Goal: Task Accomplishment & Management: Complete application form

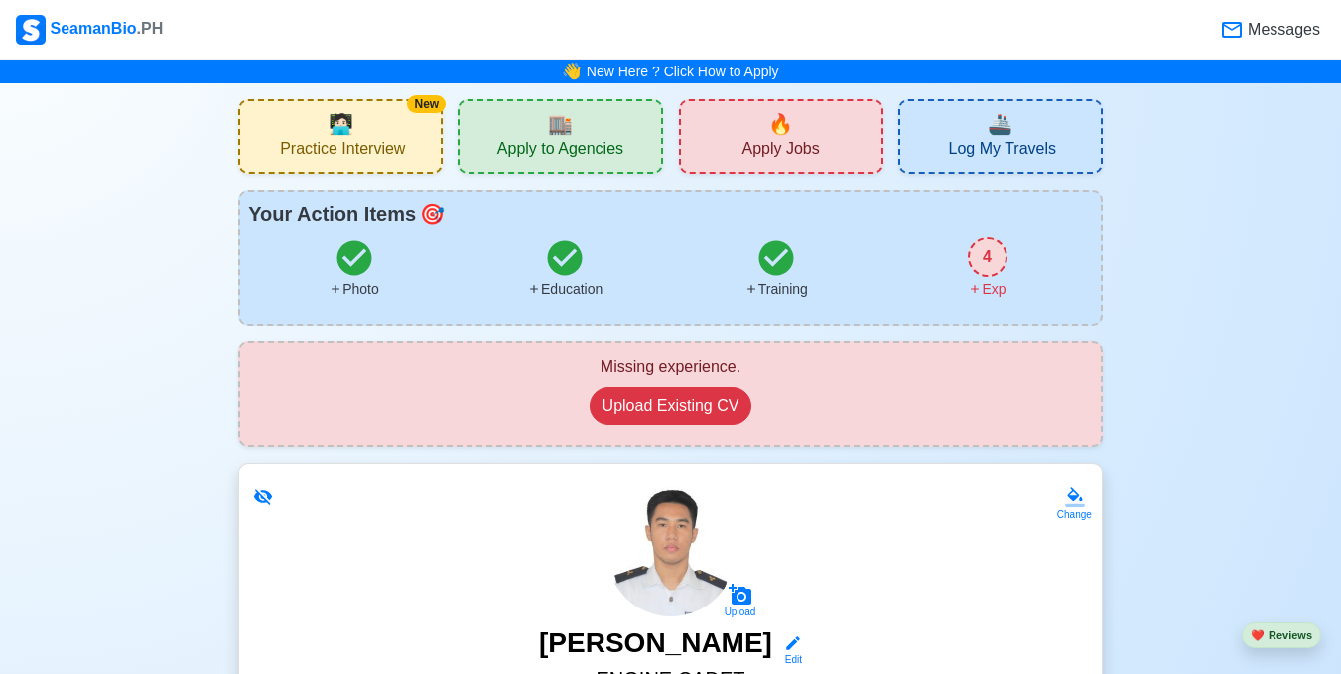
click at [394, 140] on span "Practice Interview" at bounding box center [342, 151] width 125 height 25
click at [765, 153] on span "Apply Jobs" at bounding box center [779, 151] width 77 height 25
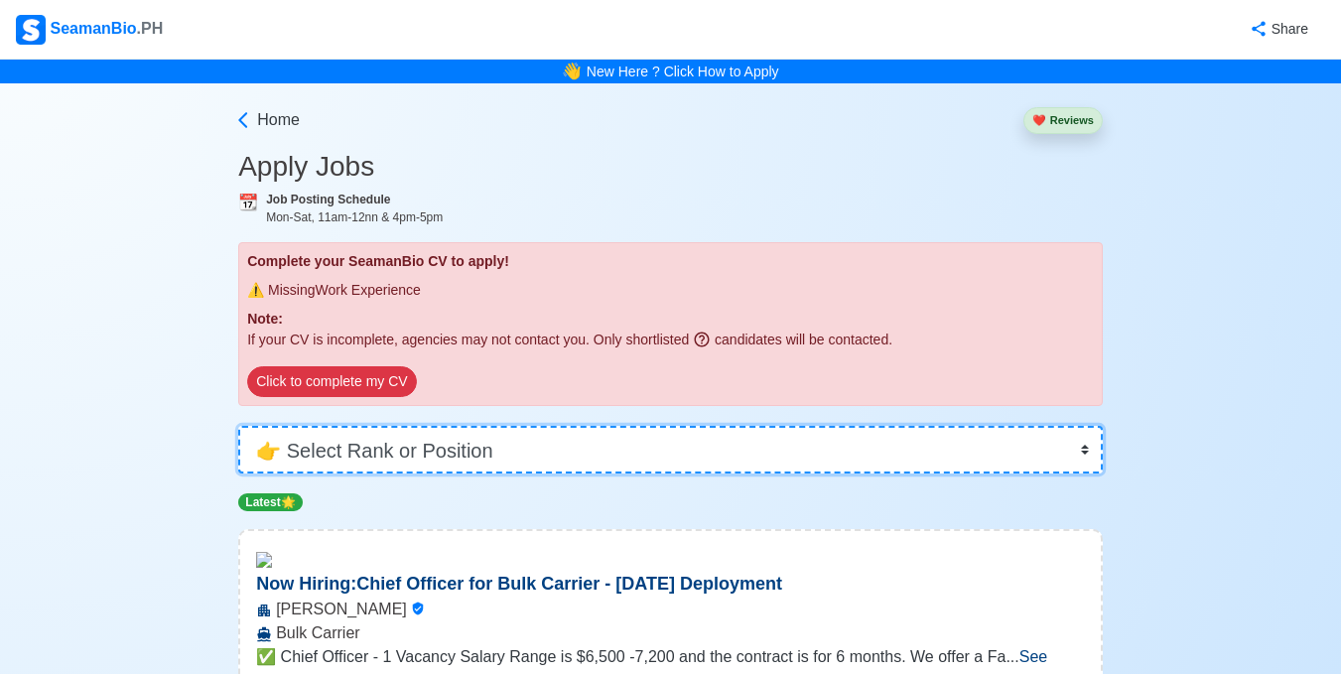
click at [682, 453] on select "👉 Select Rank or Position Master Chief Officer 2nd Officer 3rd Officer Junior O…" at bounding box center [670, 450] width 864 height 48
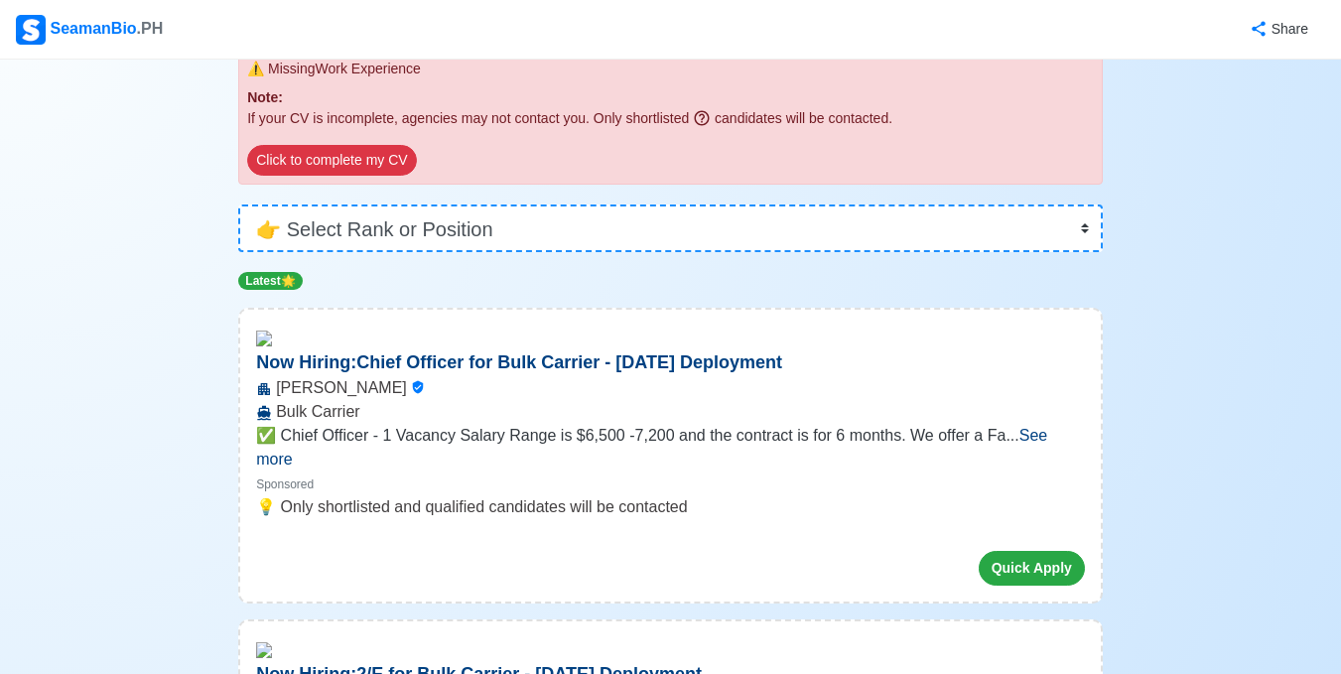
scroll to position [148, 0]
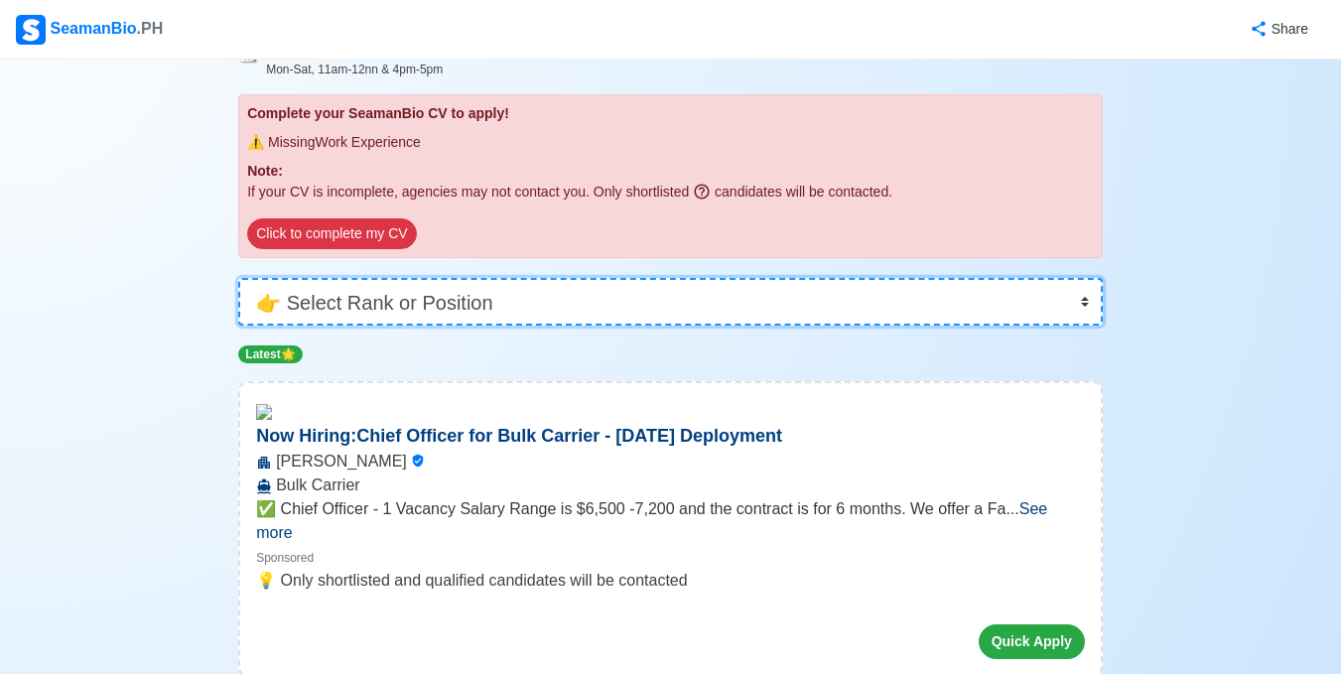
click at [605, 306] on select "👉 Select Rank or Position Master Chief Officer 2nd Officer 3rd Officer Junior O…" at bounding box center [670, 302] width 864 height 48
select select "Cadet"
click at [238, 325] on select "👉 Select Rank or Position Master Chief Officer 2nd Officer 3rd Officer Junior O…" at bounding box center [670, 302] width 864 height 48
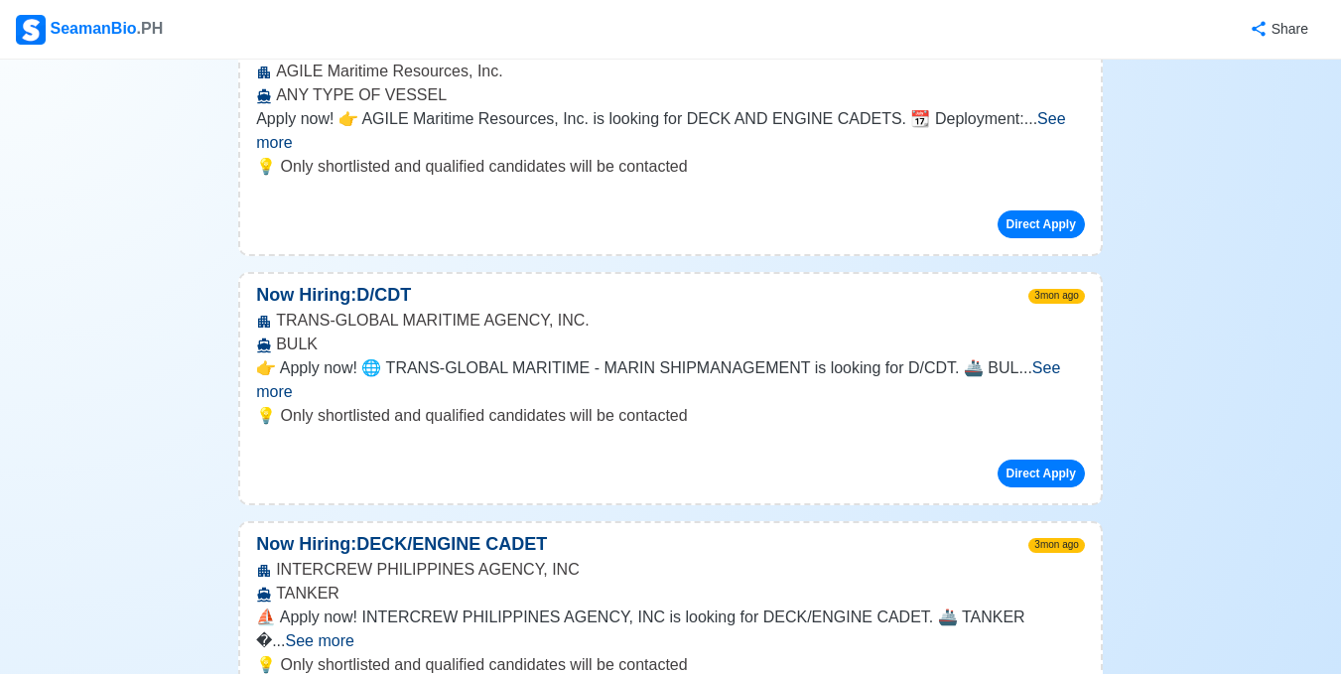
scroll to position [2229, 0]
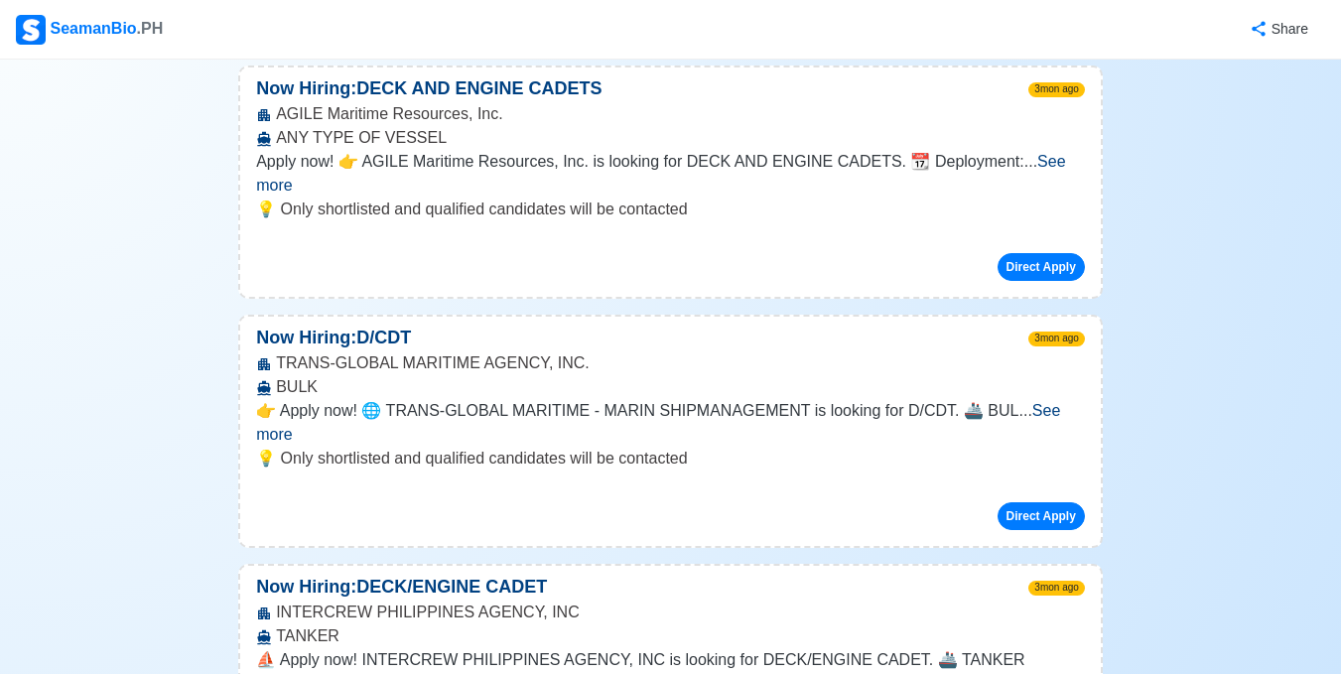
click at [1069, 331] on span "3mon ago" at bounding box center [1056, 338] width 56 height 15
click at [1050, 402] on span "See more" at bounding box center [658, 422] width 804 height 41
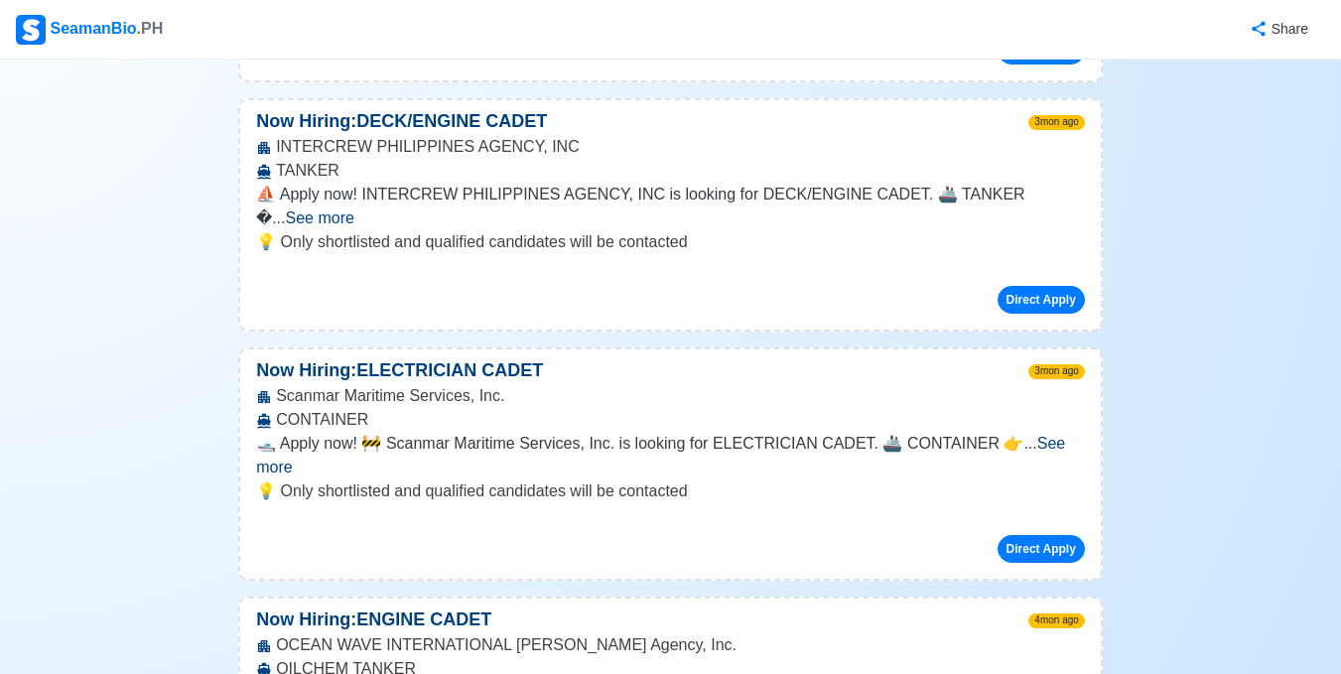
scroll to position [2924, 0]
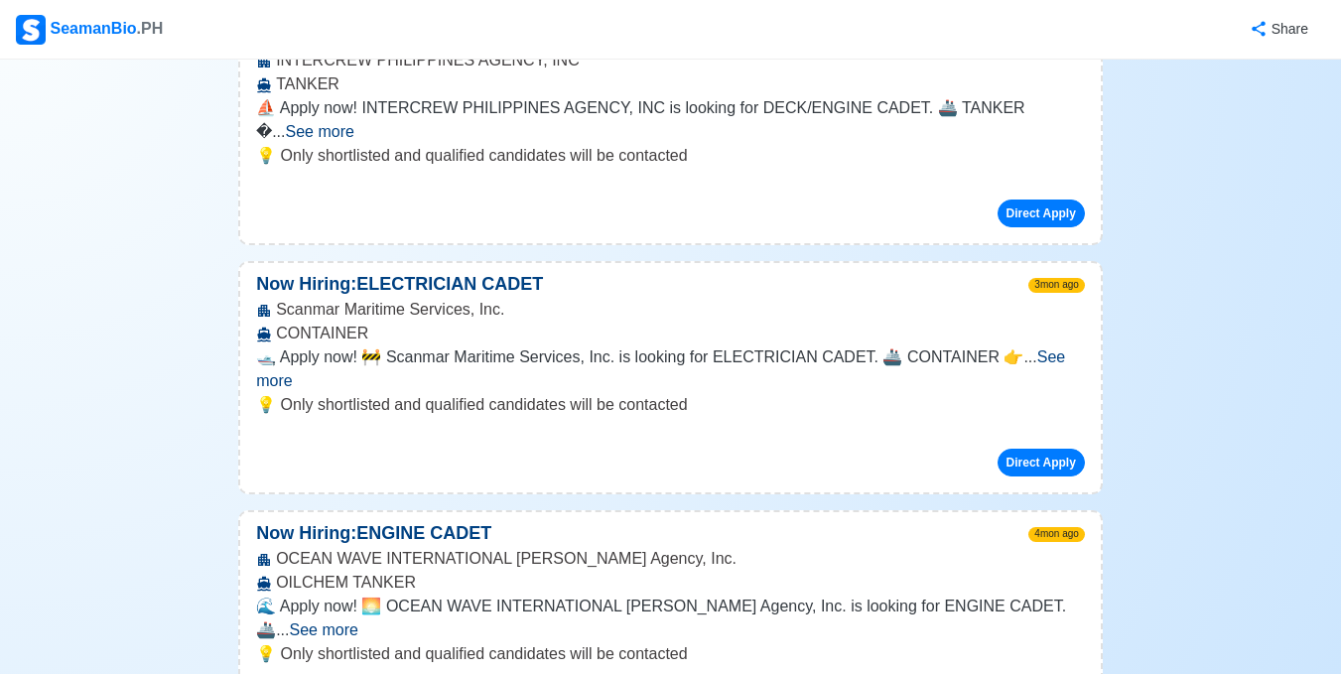
click at [358, 621] on span "See more" at bounding box center [324, 629] width 68 height 17
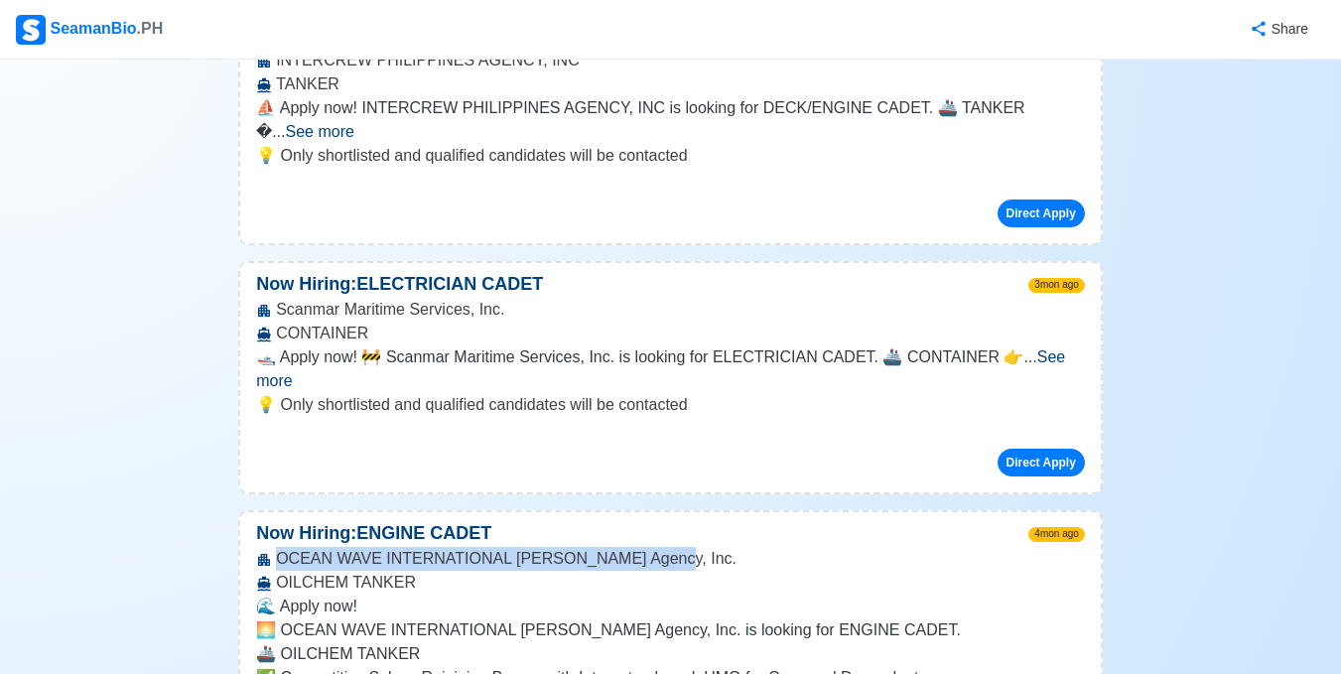
drag, startPoint x: 316, startPoint y: 327, endPoint x: 638, endPoint y: 333, distance: 322.6
click at [644, 547] on div "OCEAN WAVE INTERNATIONAL Manning Agency, Inc. OILCHEM TANKER" at bounding box center [670, 571] width 860 height 48
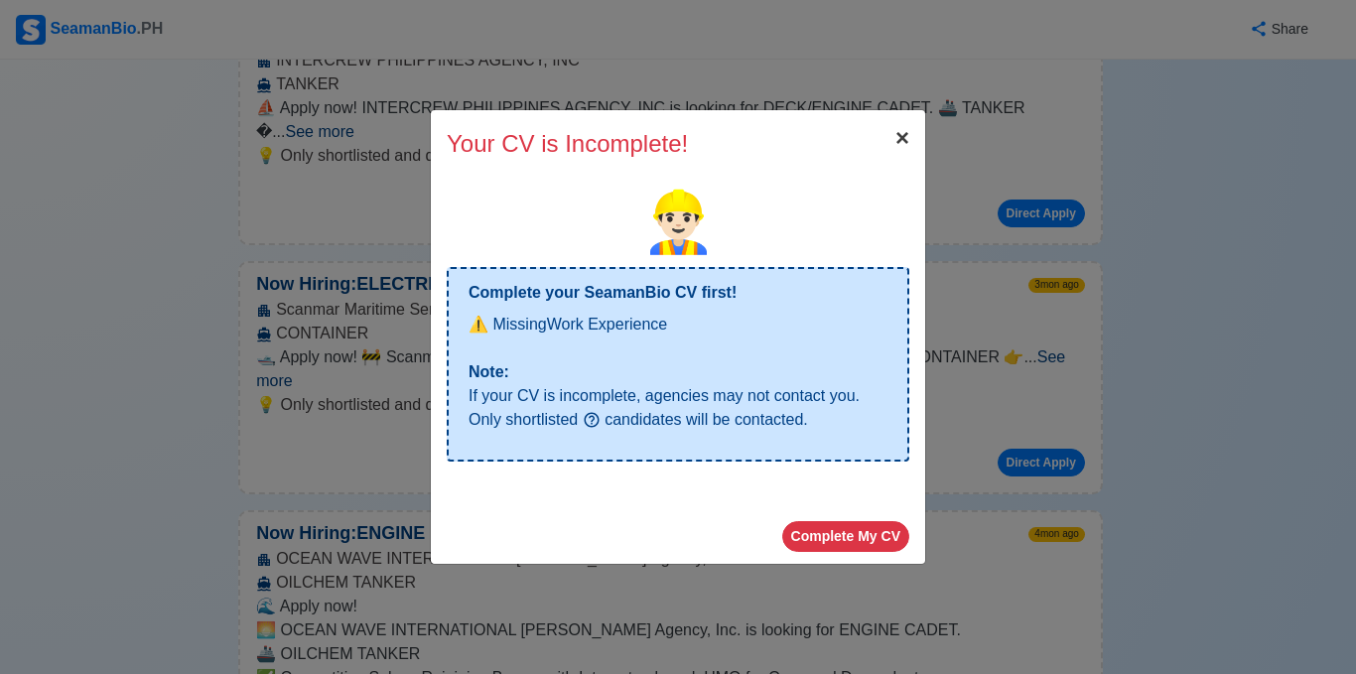
click at [923, 121] on button "× Close" at bounding box center [902, 138] width 46 height 56
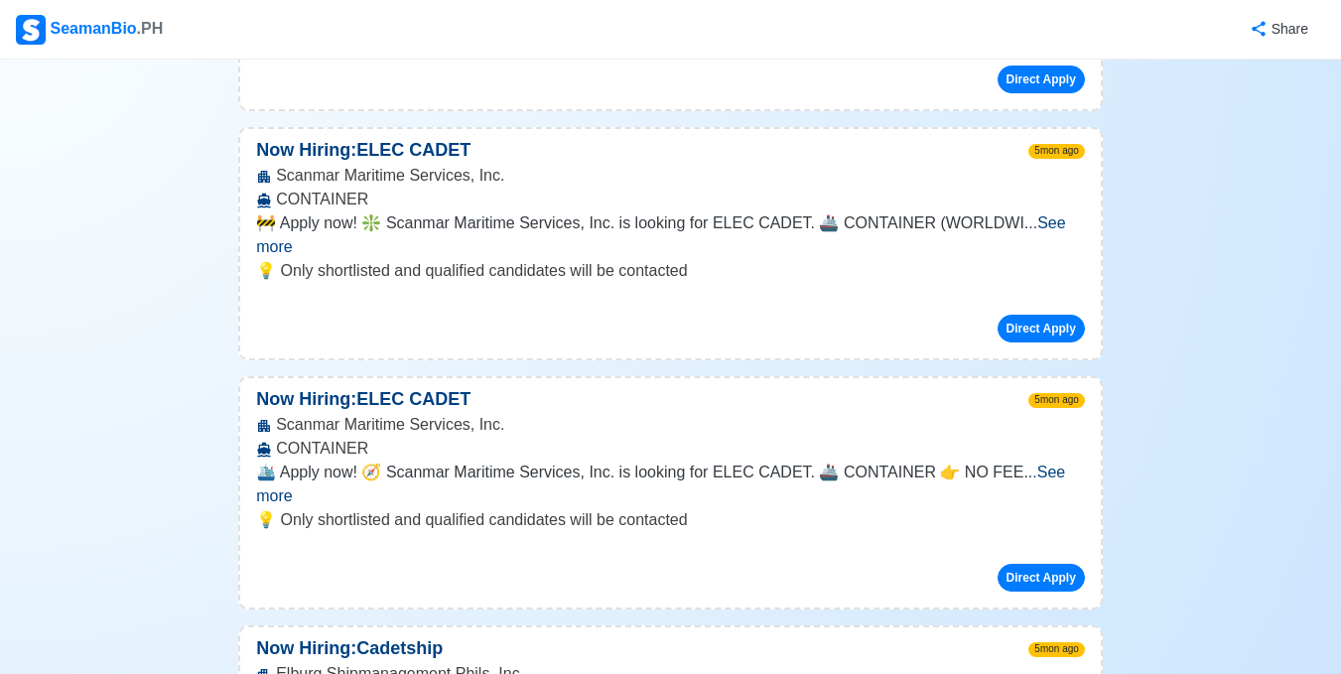
scroll to position [5938, 0]
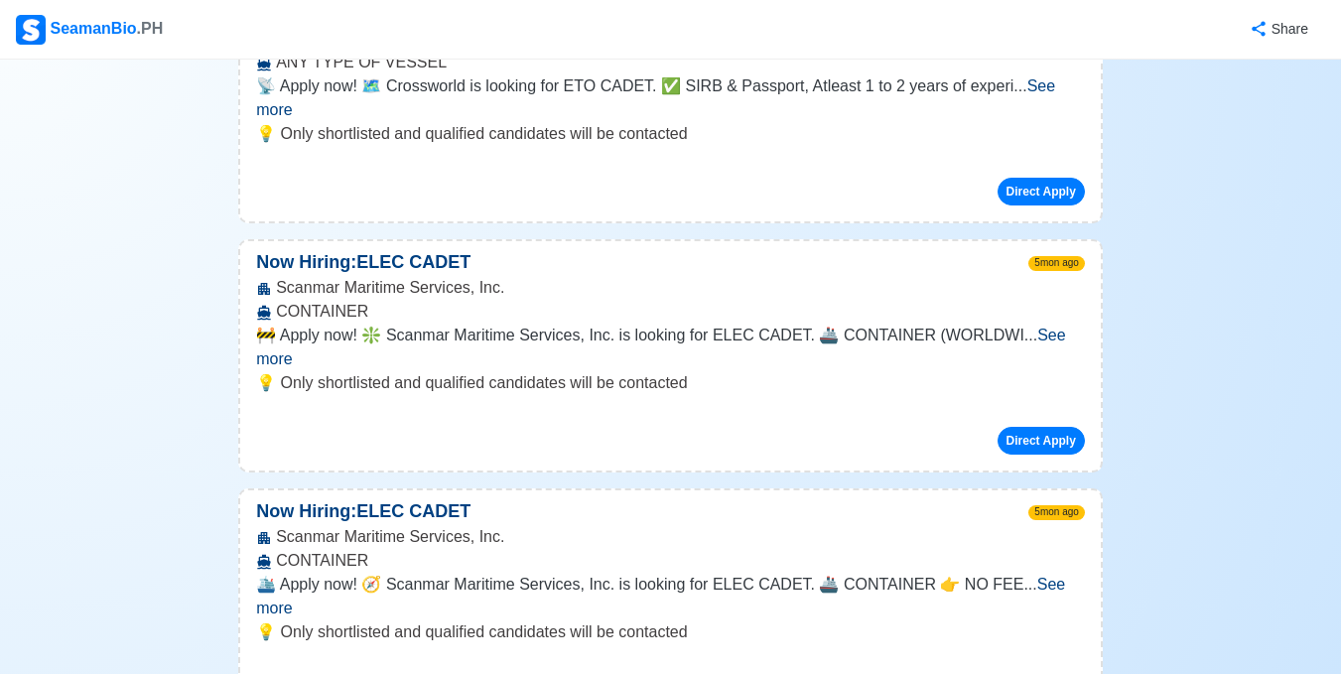
scroll to position [5783, 0]
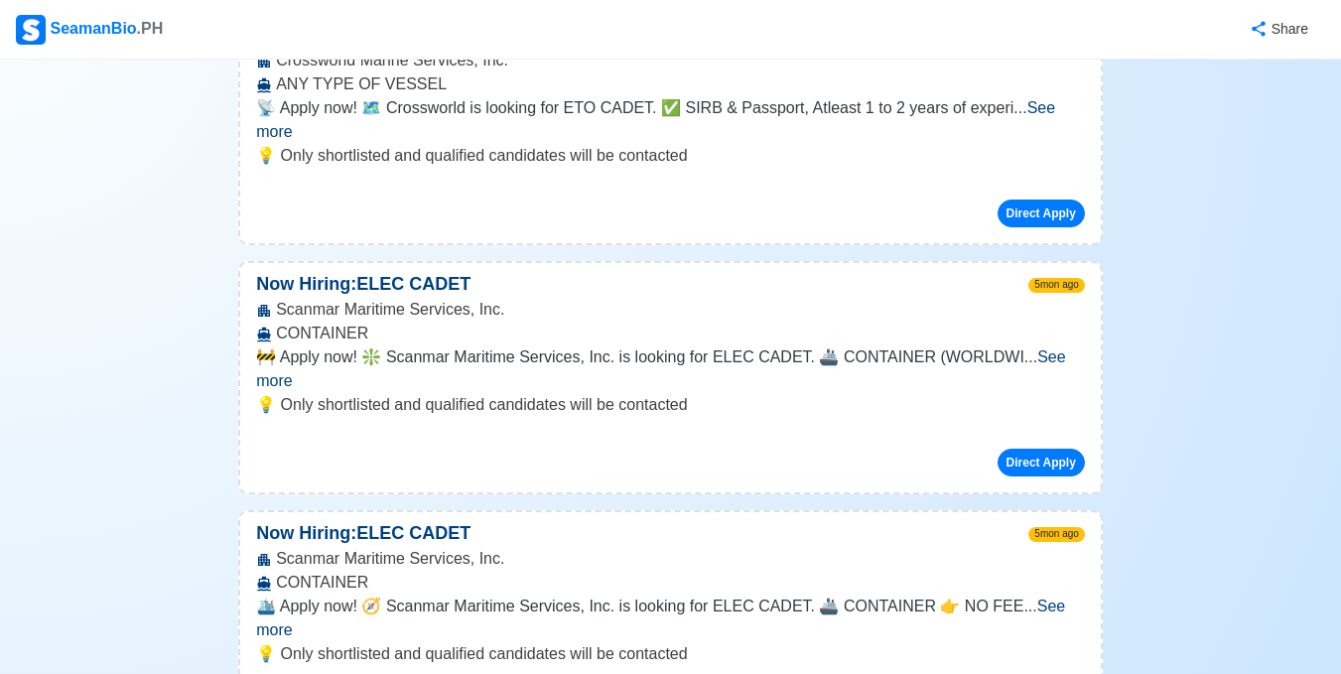
drag, startPoint x: 1024, startPoint y: 305, endPoint x: 1000, endPoint y: 308, distance: 24.0
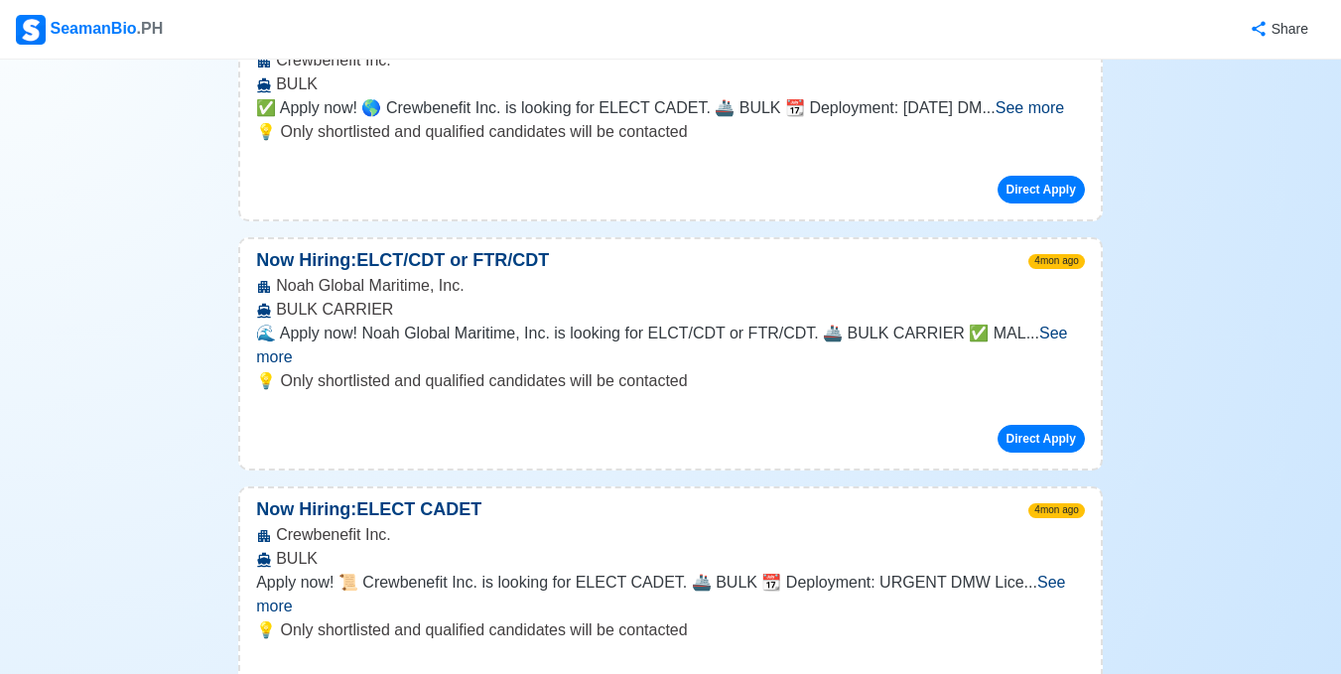
scroll to position [4223, 0]
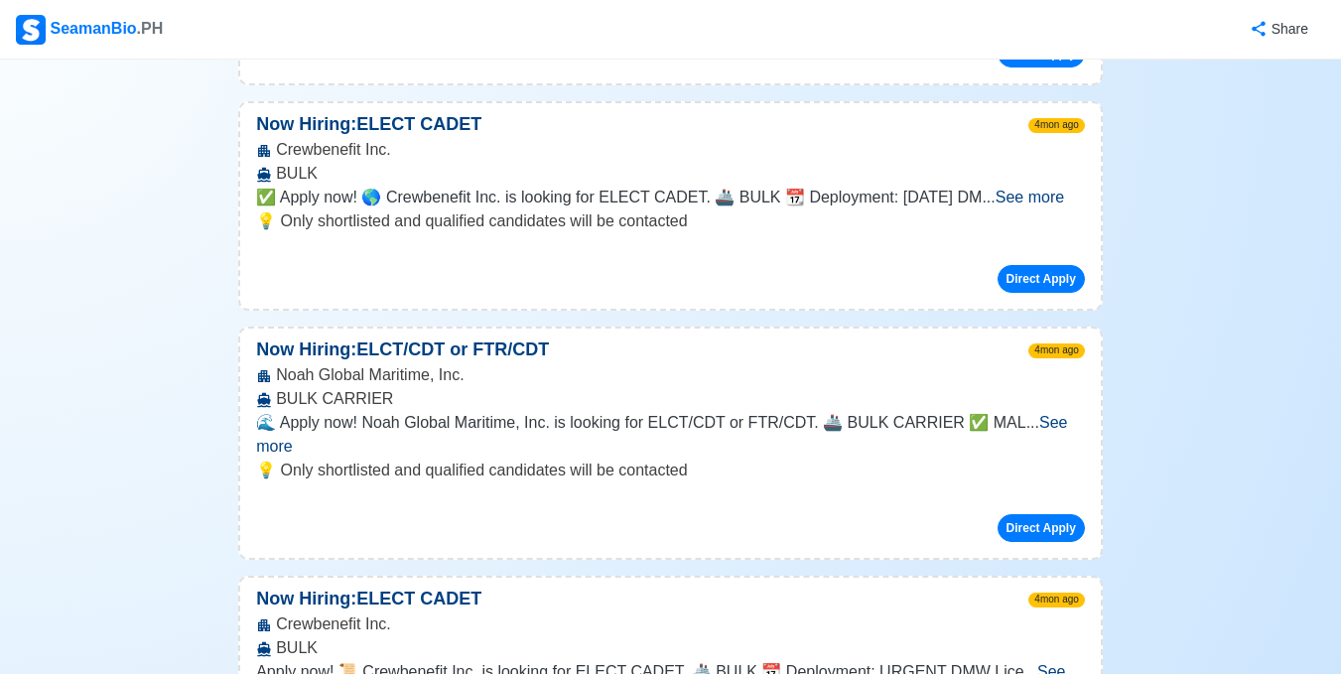
click at [1051, 663] on span "See more" at bounding box center [660, 683] width 809 height 41
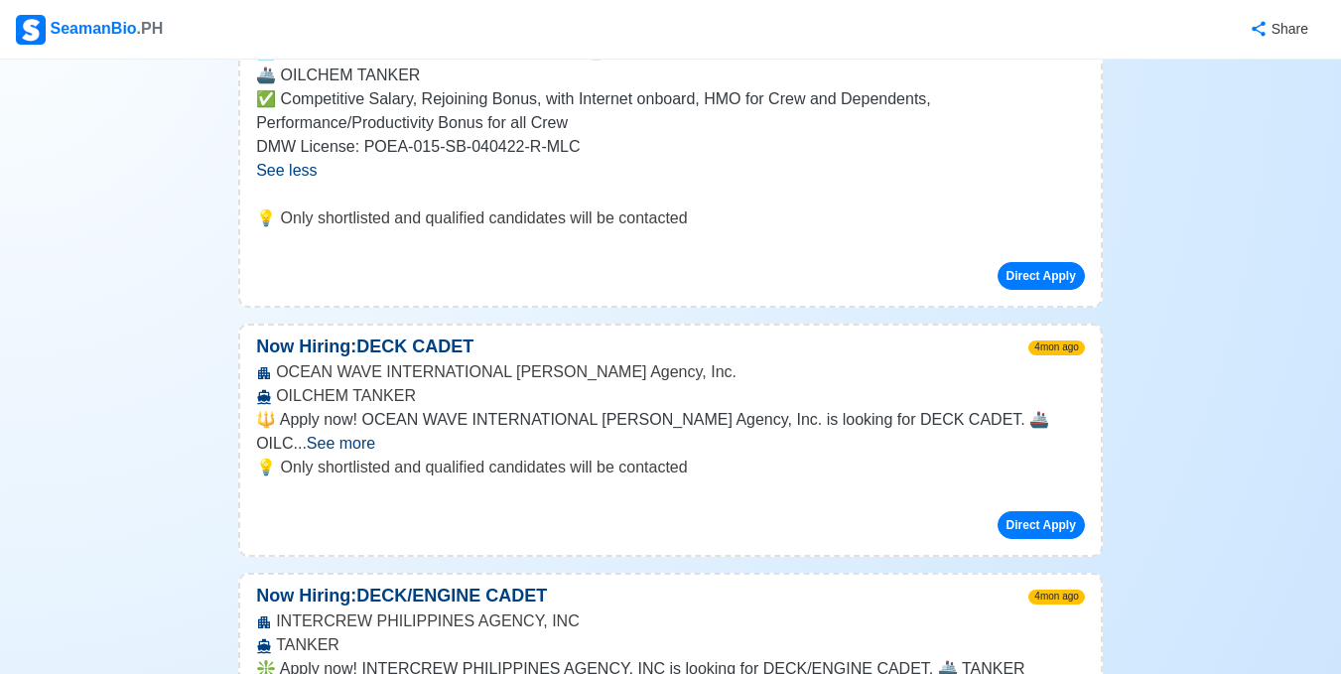
scroll to position [3706, 0]
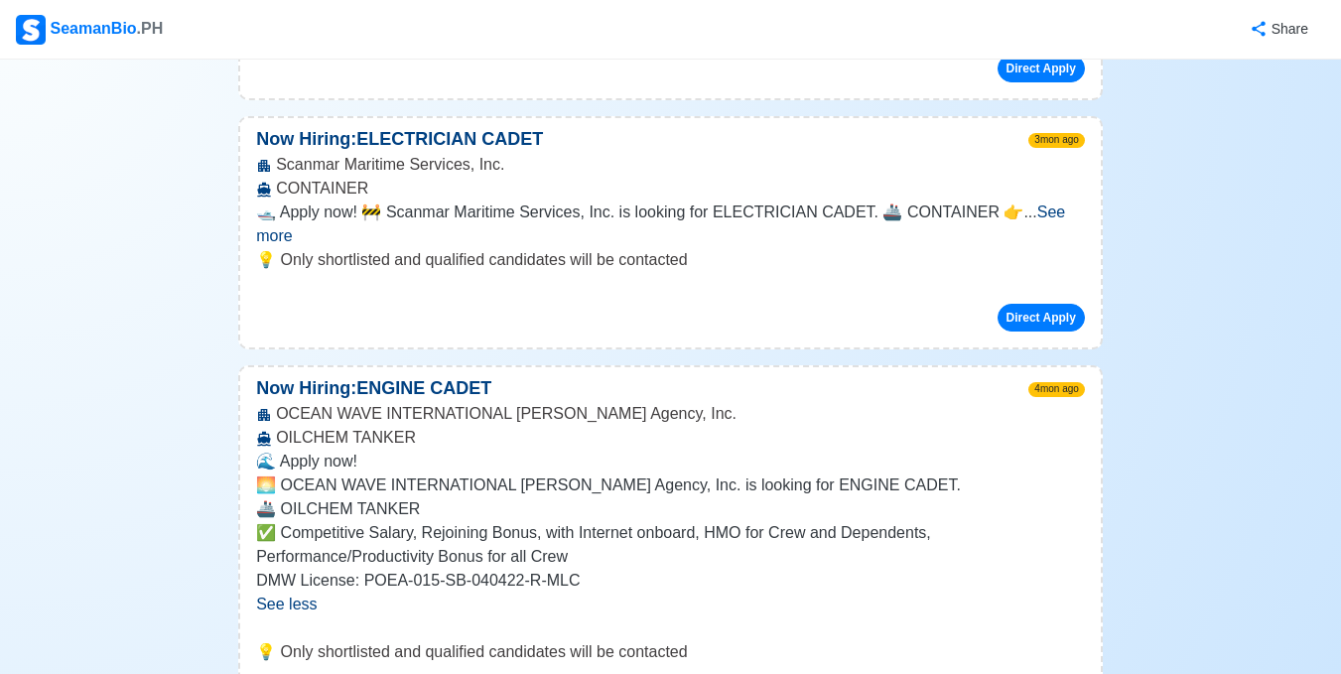
scroll to position [3046, 0]
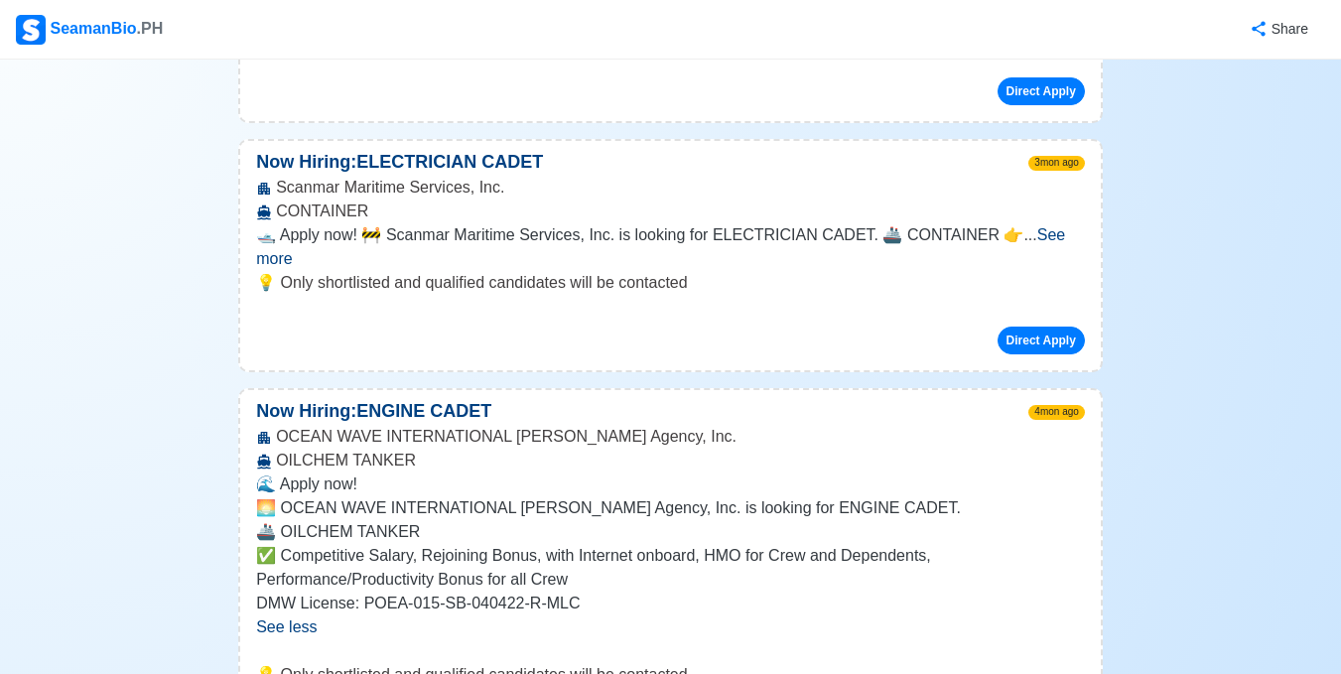
click at [283, 618] on span "See less" at bounding box center [286, 626] width 61 height 17
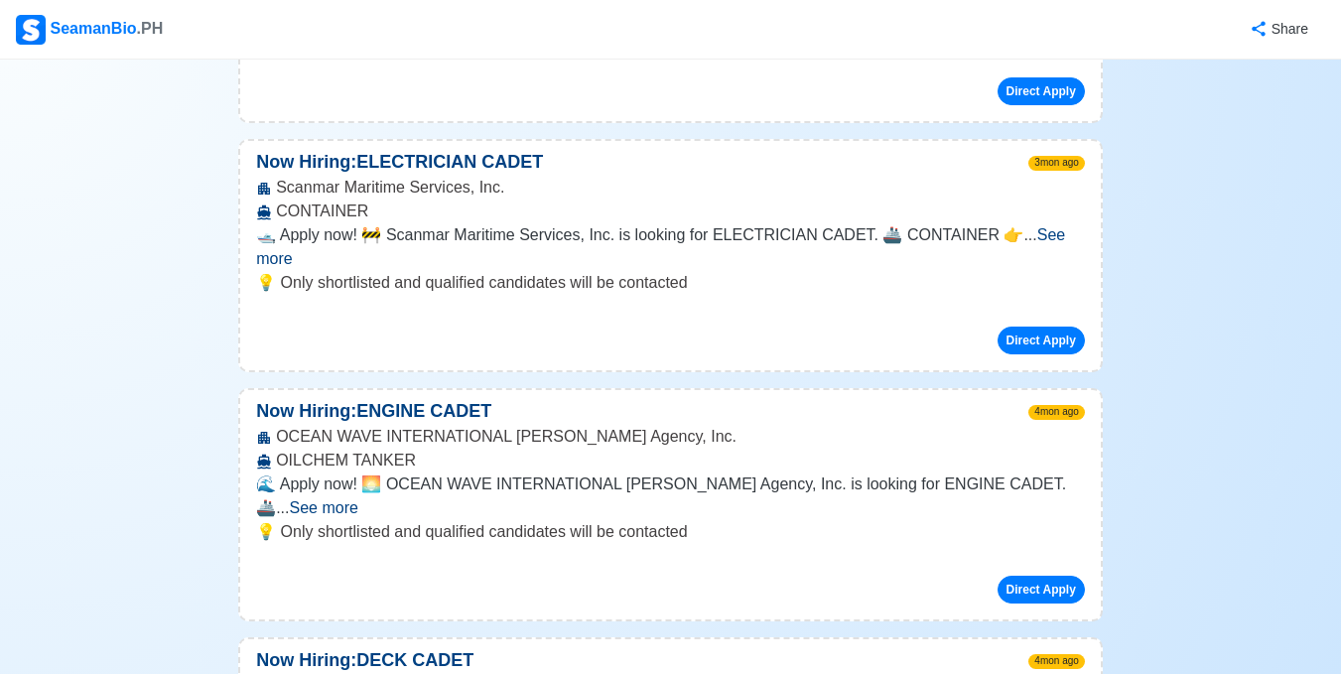
click at [358, 499] on span "See more" at bounding box center [324, 507] width 68 height 17
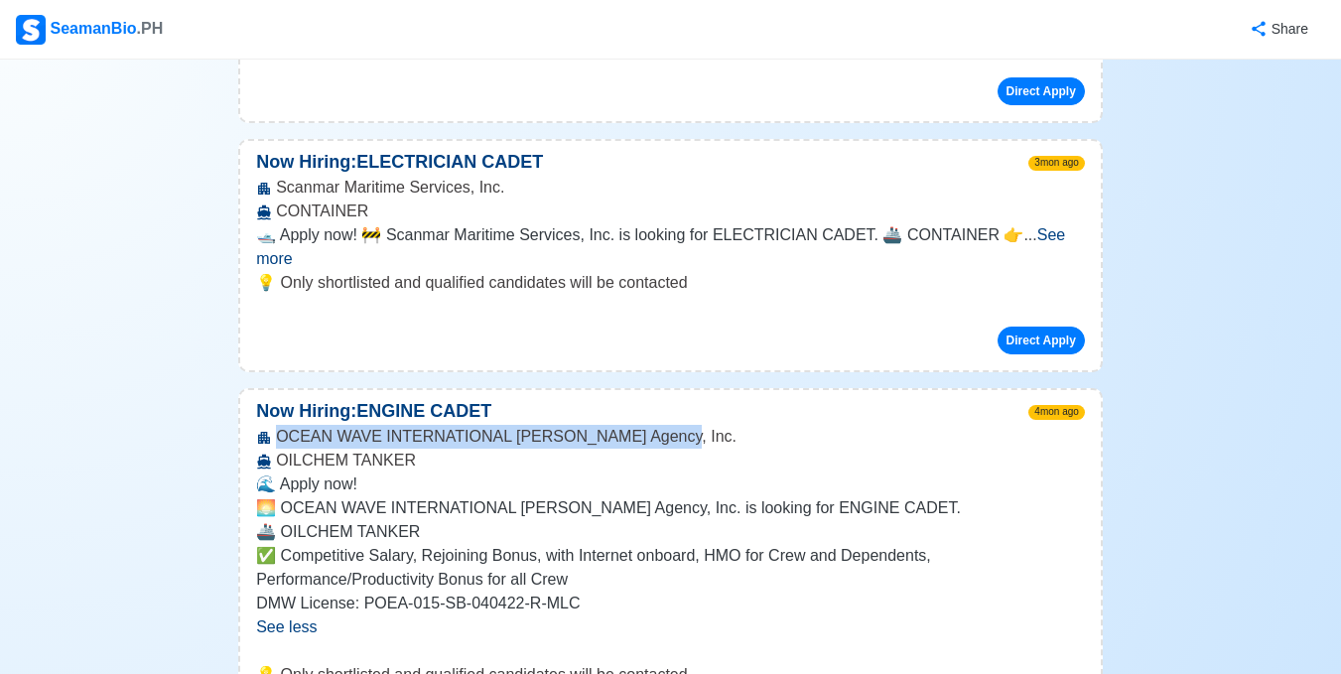
drag, startPoint x: 276, startPoint y: 199, endPoint x: 703, endPoint y: 198, distance: 426.7
click at [703, 425] on div "OCEAN WAVE INTERNATIONAL Manning Agency, Inc. OILCHEM TANKER" at bounding box center [670, 449] width 860 height 48
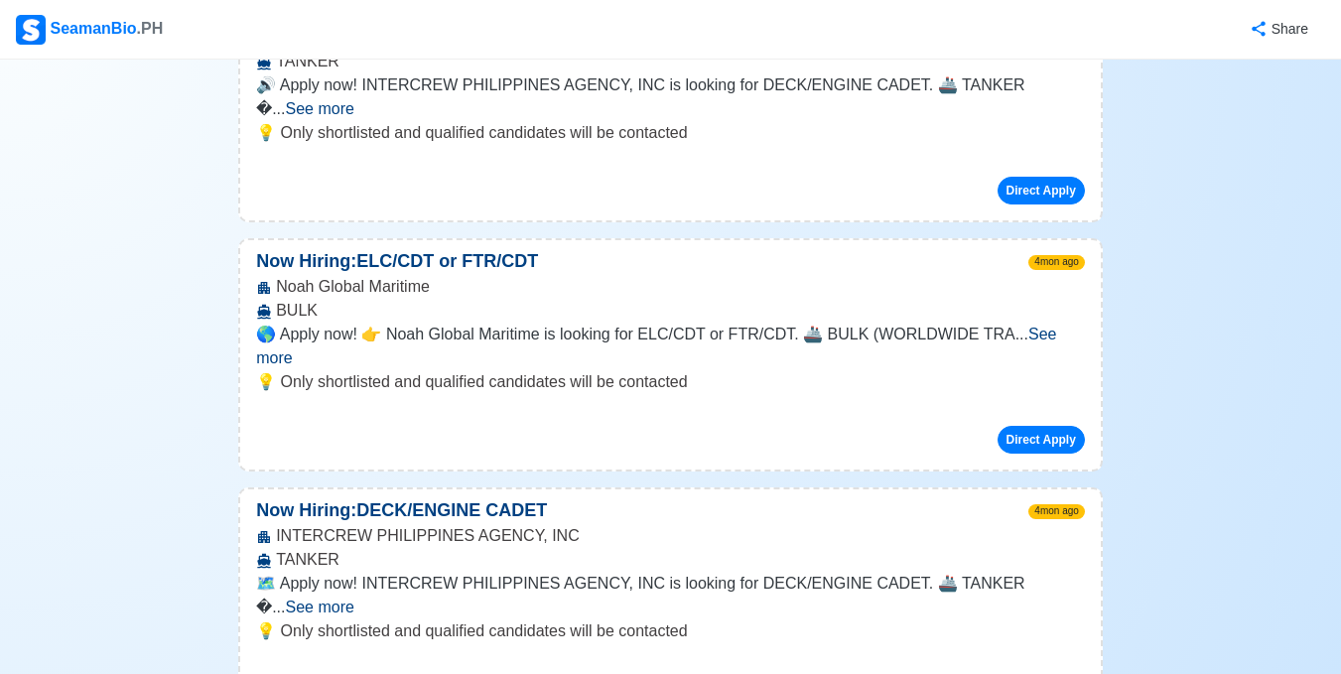
scroll to position [5365, 0]
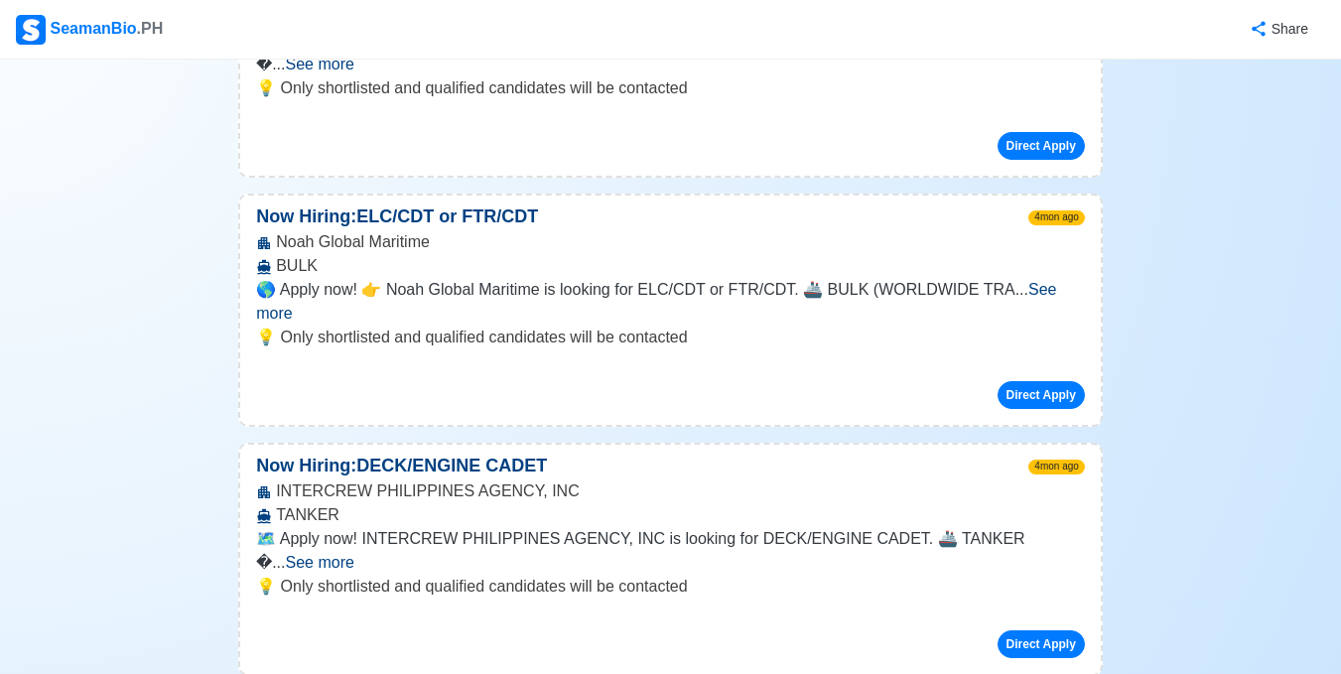
click at [354, 554] on span "See more" at bounding box center [320, 562] width 68 height 17
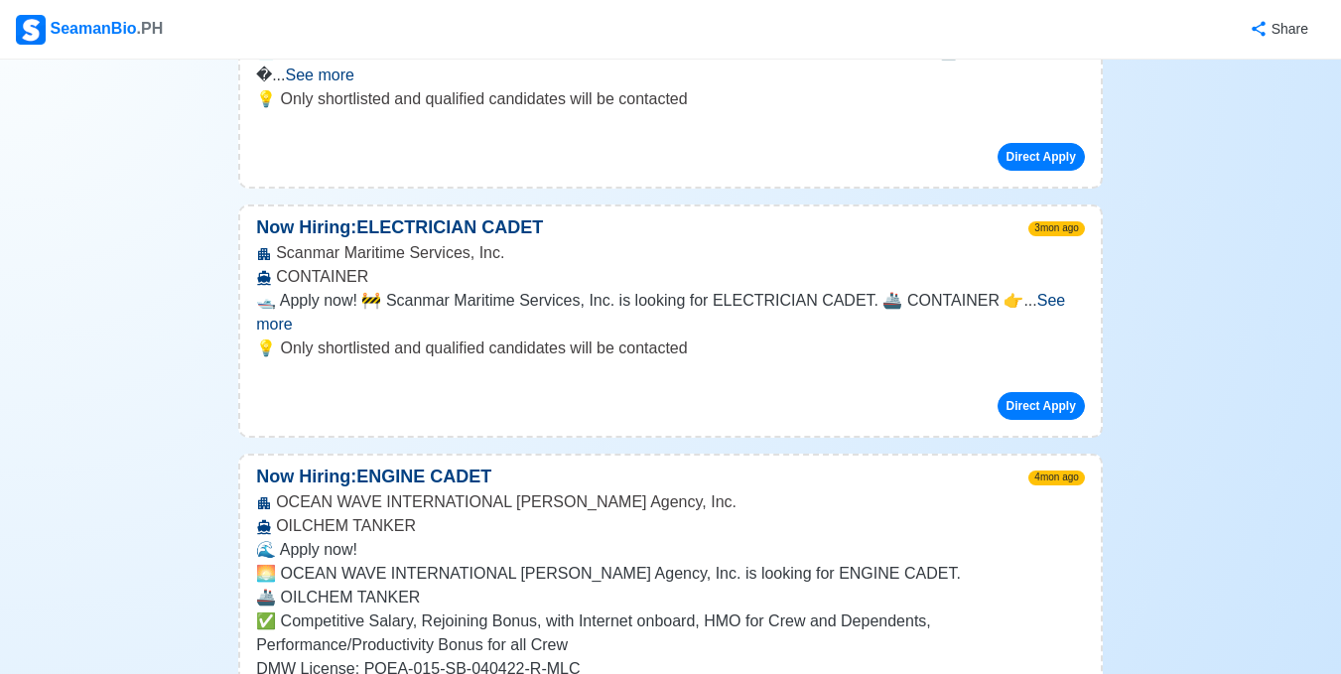
scroll to position [3348, 0]
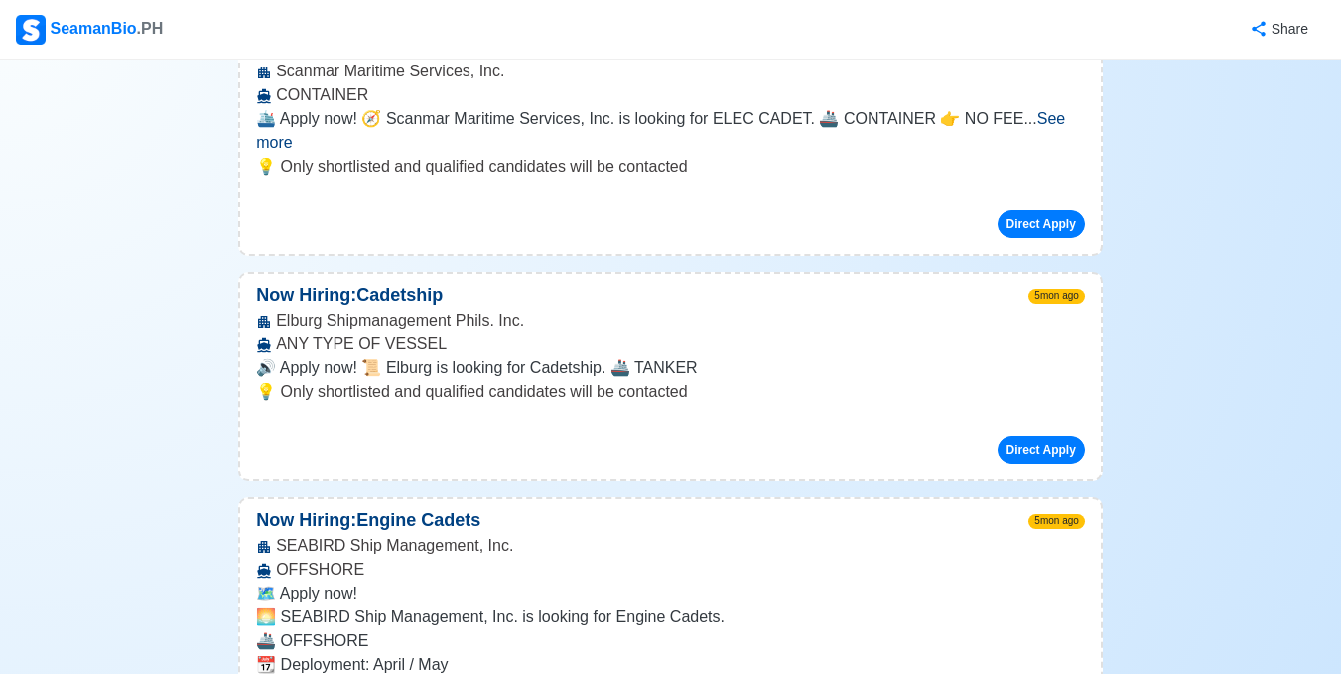
scroll to position [6536, 0]
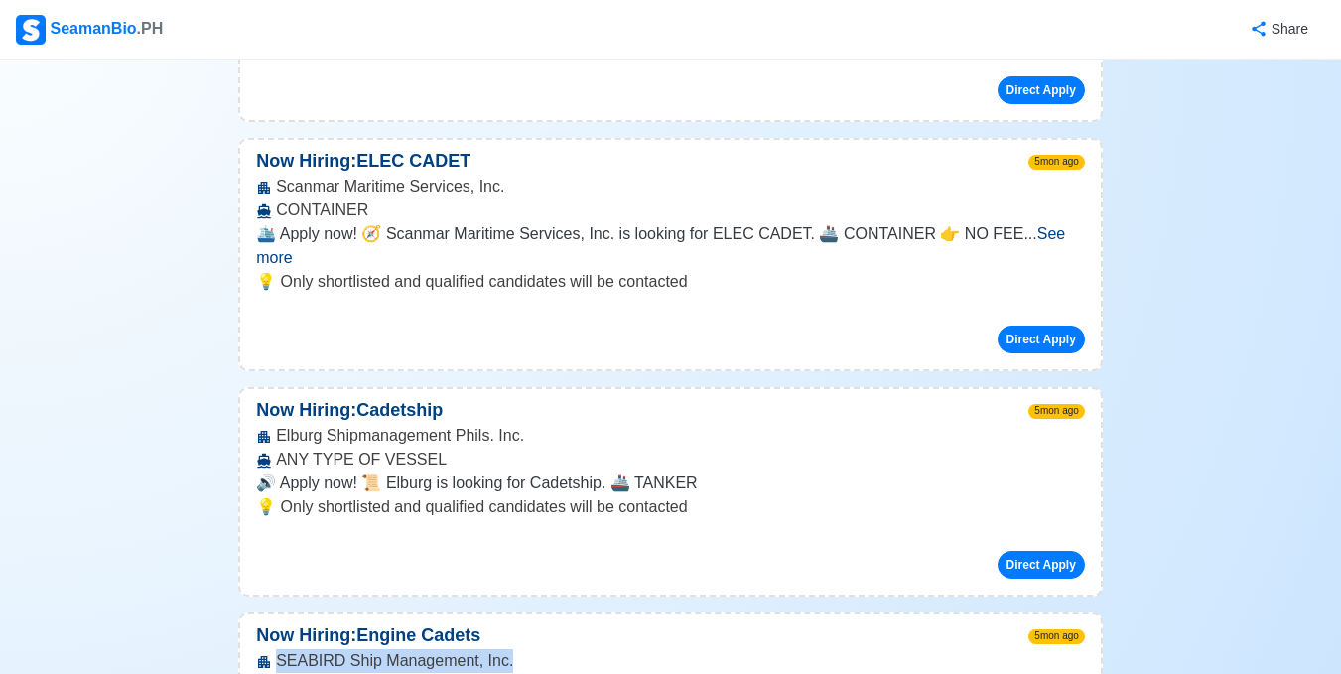
drag, startPoint x: 277, startPoint y: 233, endPoint x: 584, endPoint y: 233, distance: 306.6
click at [584, 649] on div "SEABIRD Ship Management, Inc. OFFSHORE" at bounding box center [670, 673] width 860 height 48
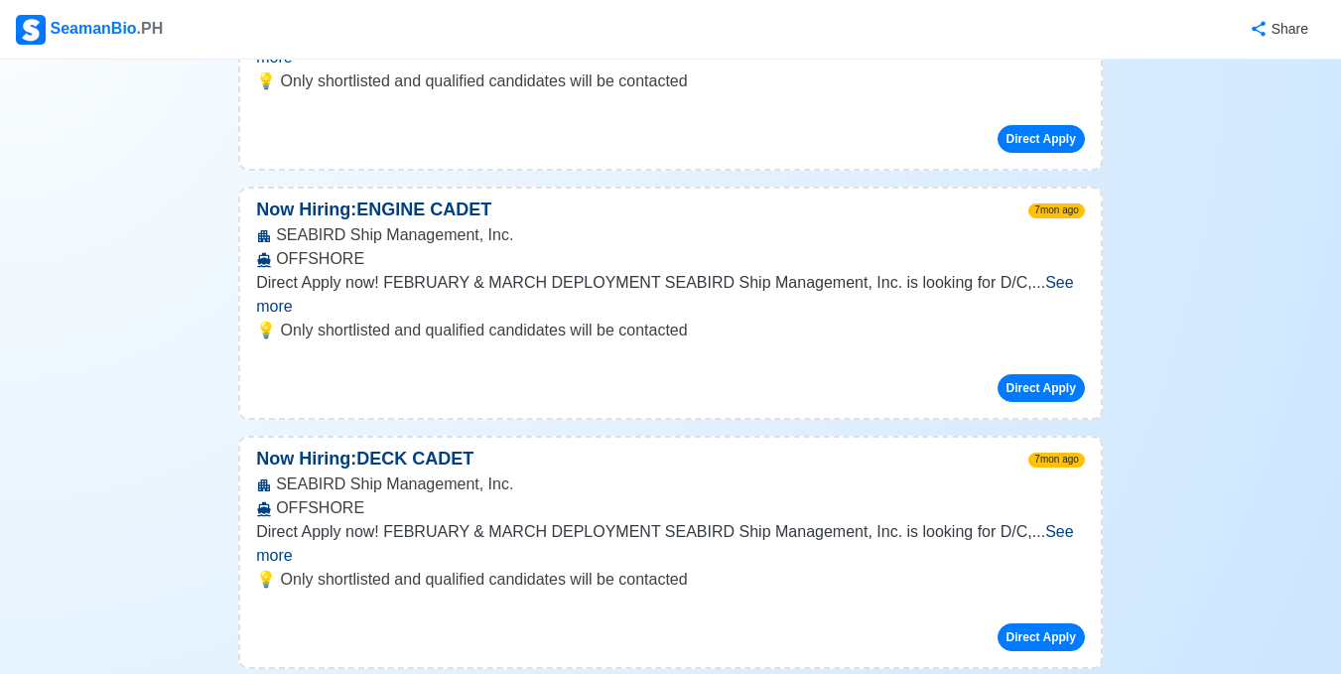
scroll to position [12202, 0]
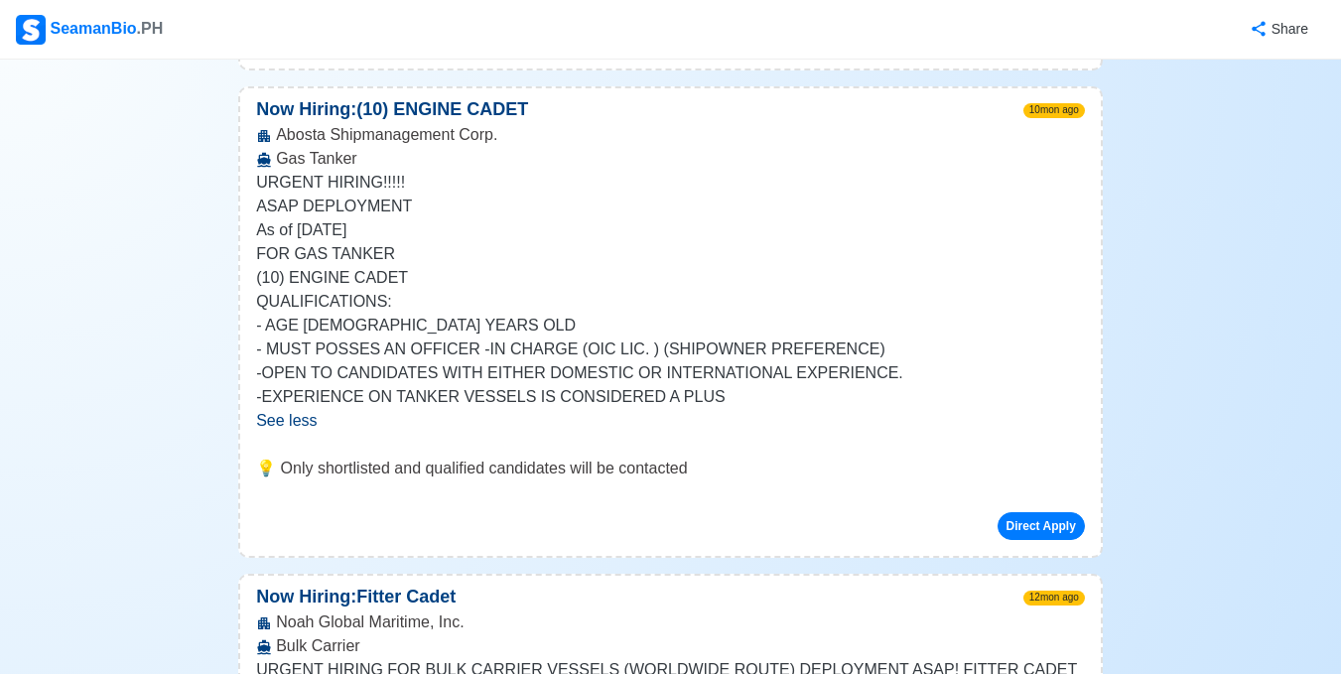
scroll to position [13253, 0]
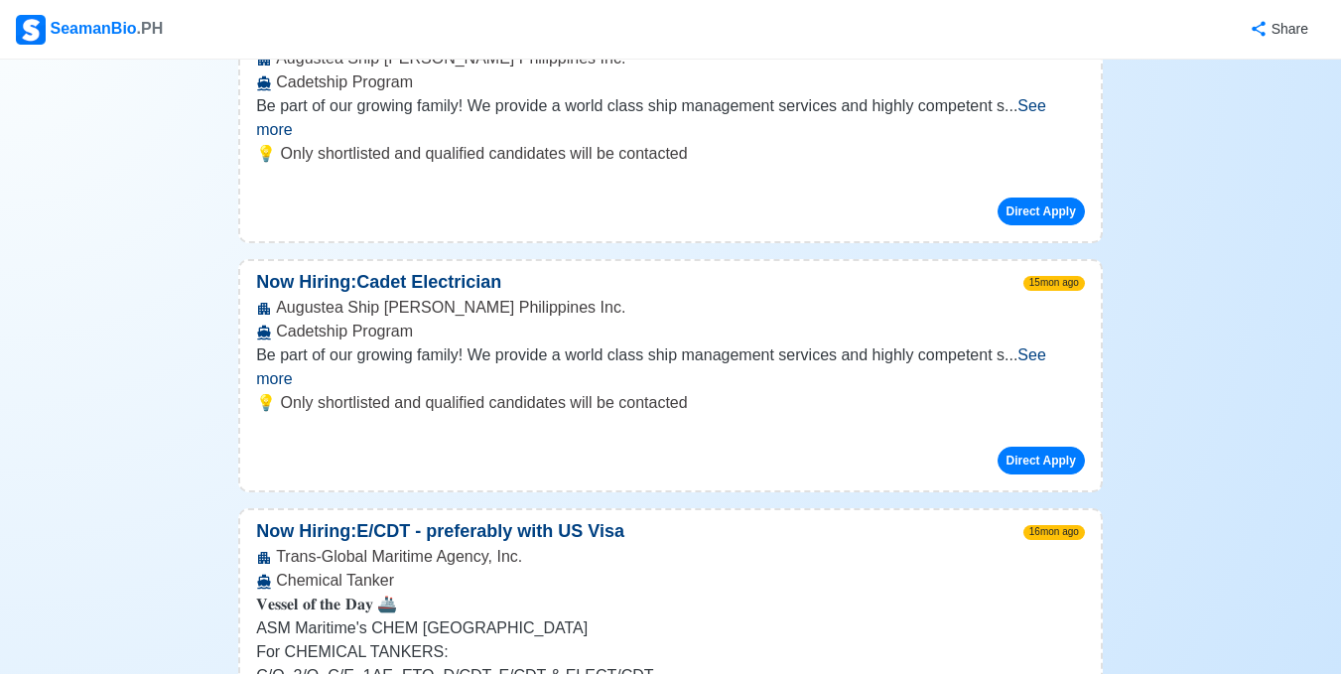
scroll to position [14092, 0]
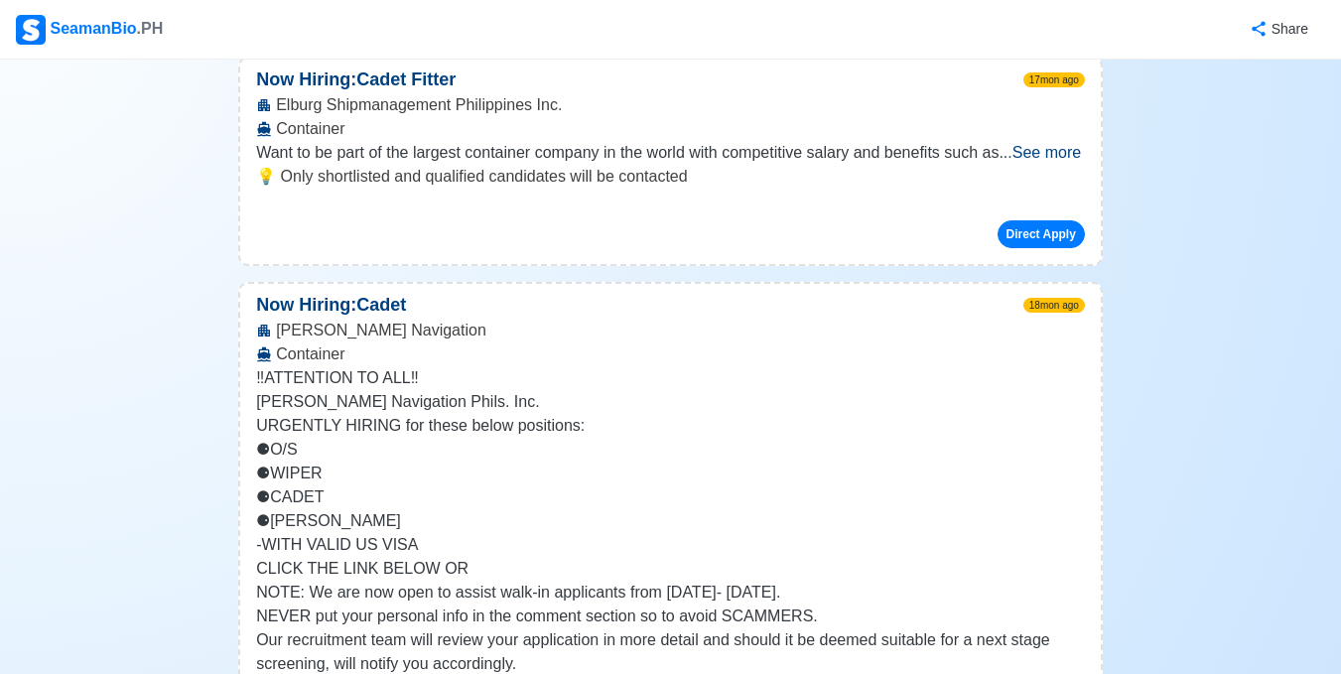
scroll to position [15207, 0]
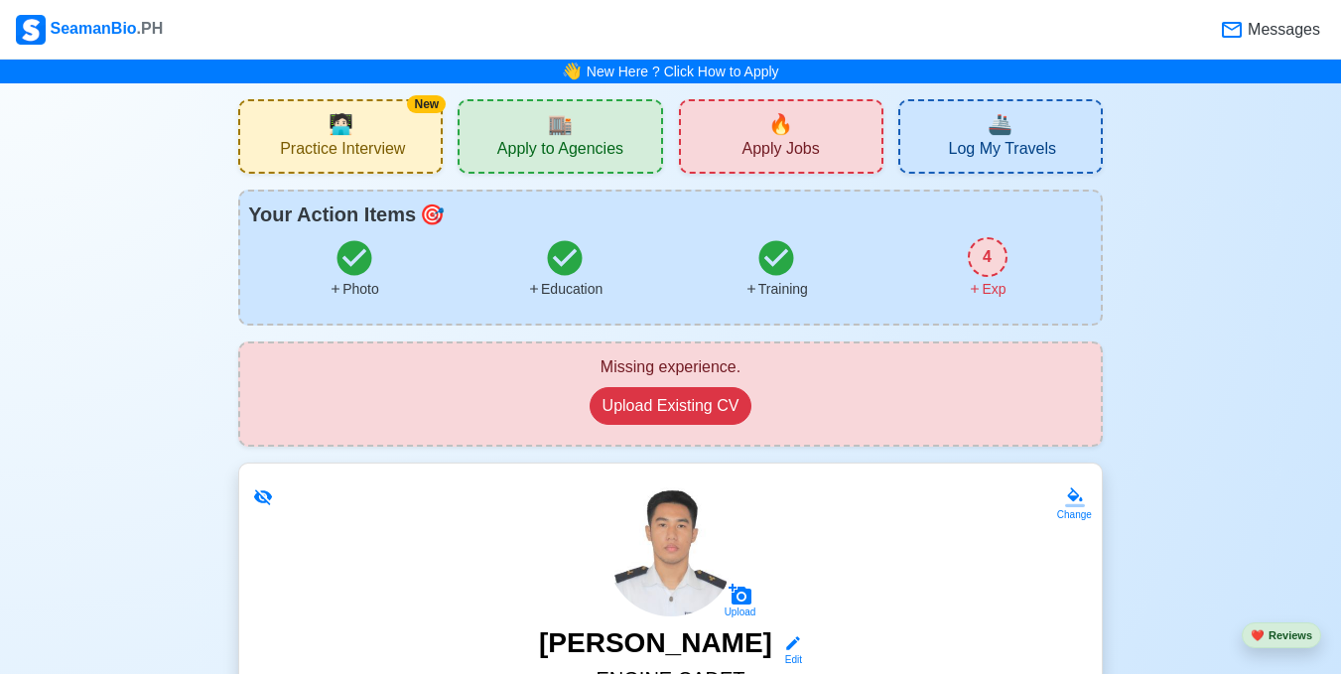
click at [807, 182] on div "New 🧑🏻‍💻 Practice Interview 🏬 Apply to Agencies 🔥 Apply Jobs 🚢 Log My Travels Y…" at bounding box center [670, 272] width 864 height 347
click at [783, 154] on span "Apply Jobs" at bounding box center [779, 151] width 77 height 25
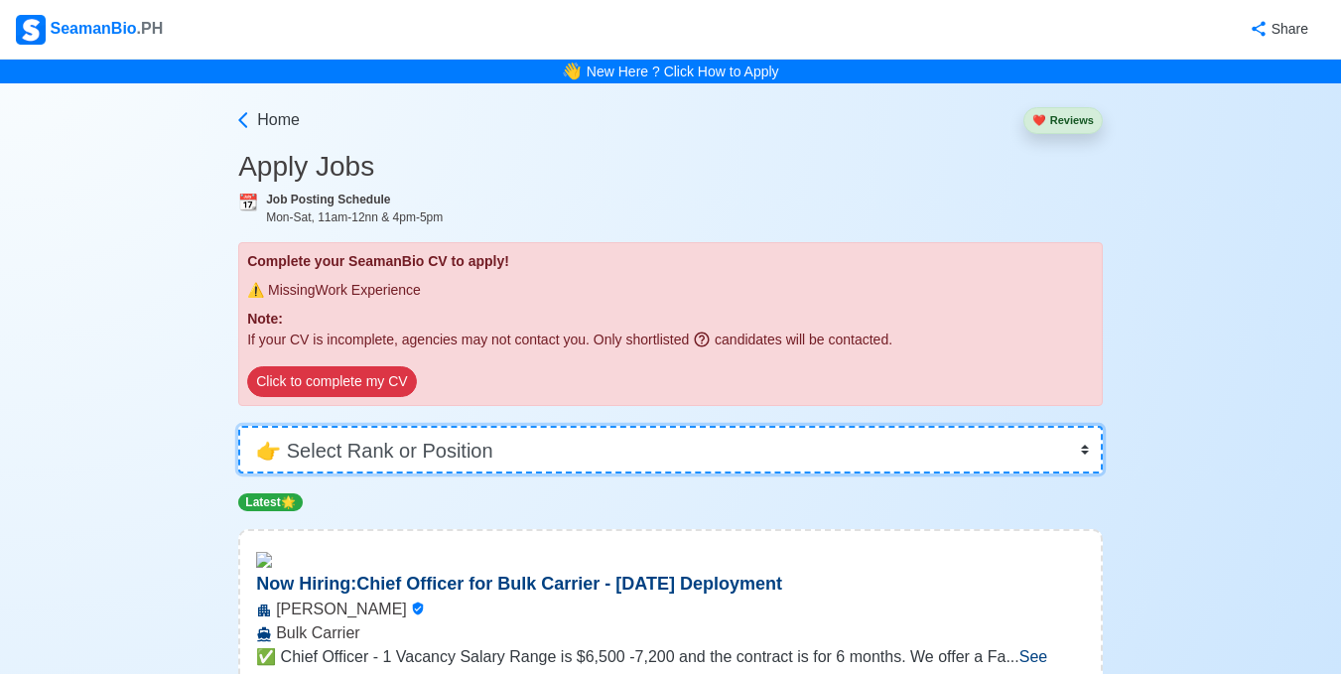
click at [745, 458] on select "👉 Select Rank or Position Master Chief Officer 2nd Officer 3rd Officer Junior O…" at bounding box center [670, 450] width 864 height 48
click at [238, 426] on select "👉 Select Rank or Position Master Chief Officer 2nd Officer 3rd Officer Junior O…" at bounding box center [670, 450] width 864 height 48
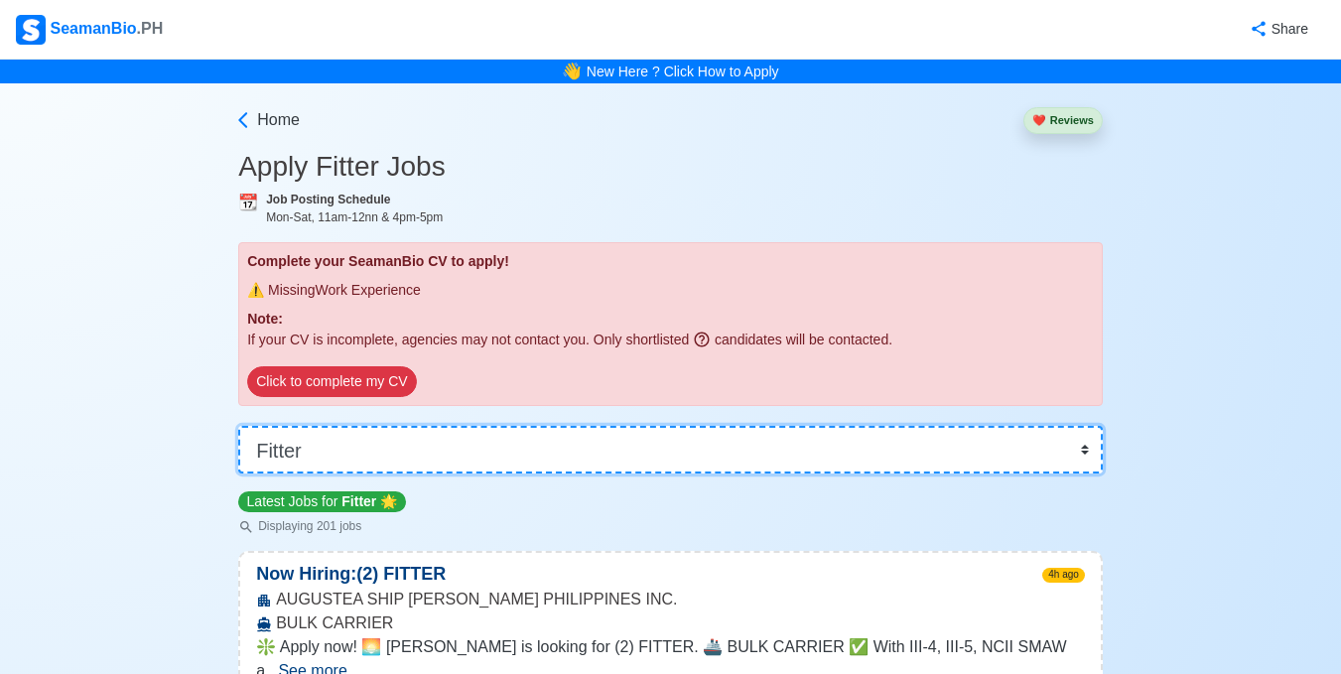
click at [643, 440] on select "👉 Select Rank or Position Master Chief Officer 2nd Officer 3rd Officer Junior O…" at bounding box center [670, 450] width 864 height 48
select select "Cadet"
click at [238, 426] on select "👉 Select Rank or Position Master Chief Officer 2nd Officer 3rd Officer Junior O…" at bounding box center [670, 450] width 864 height 48
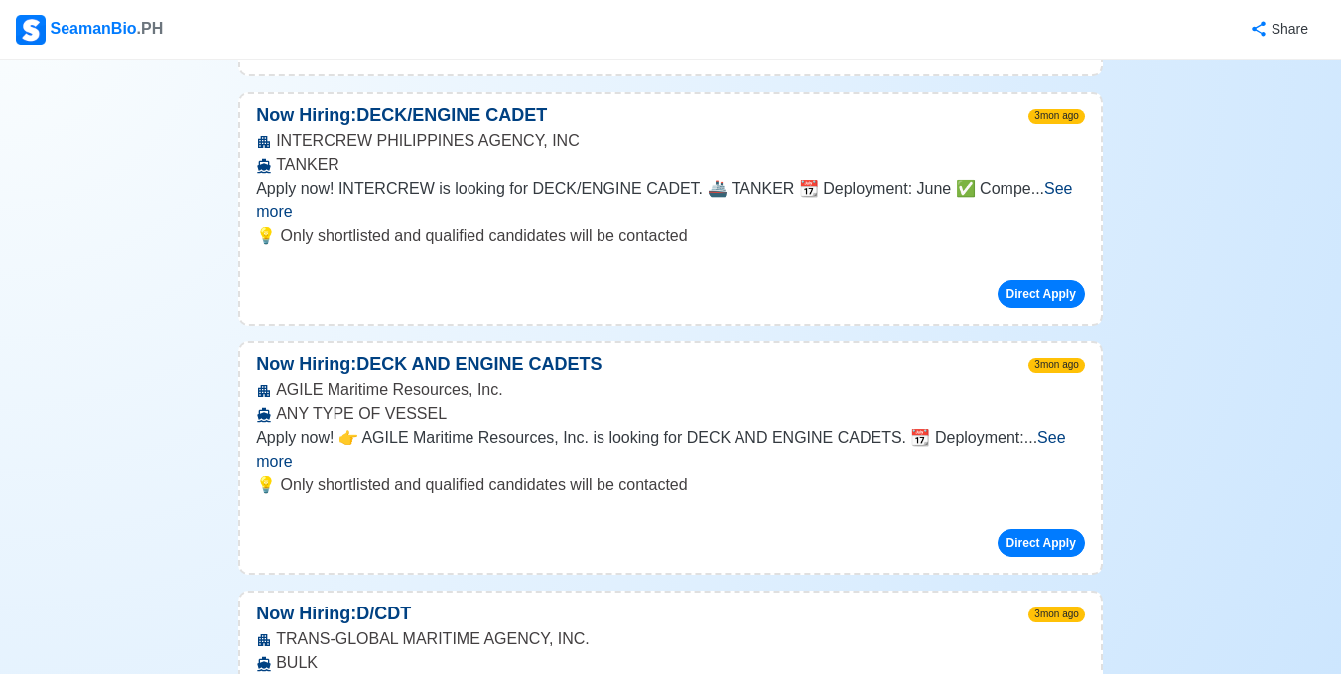
scroll to position [2742, 0]
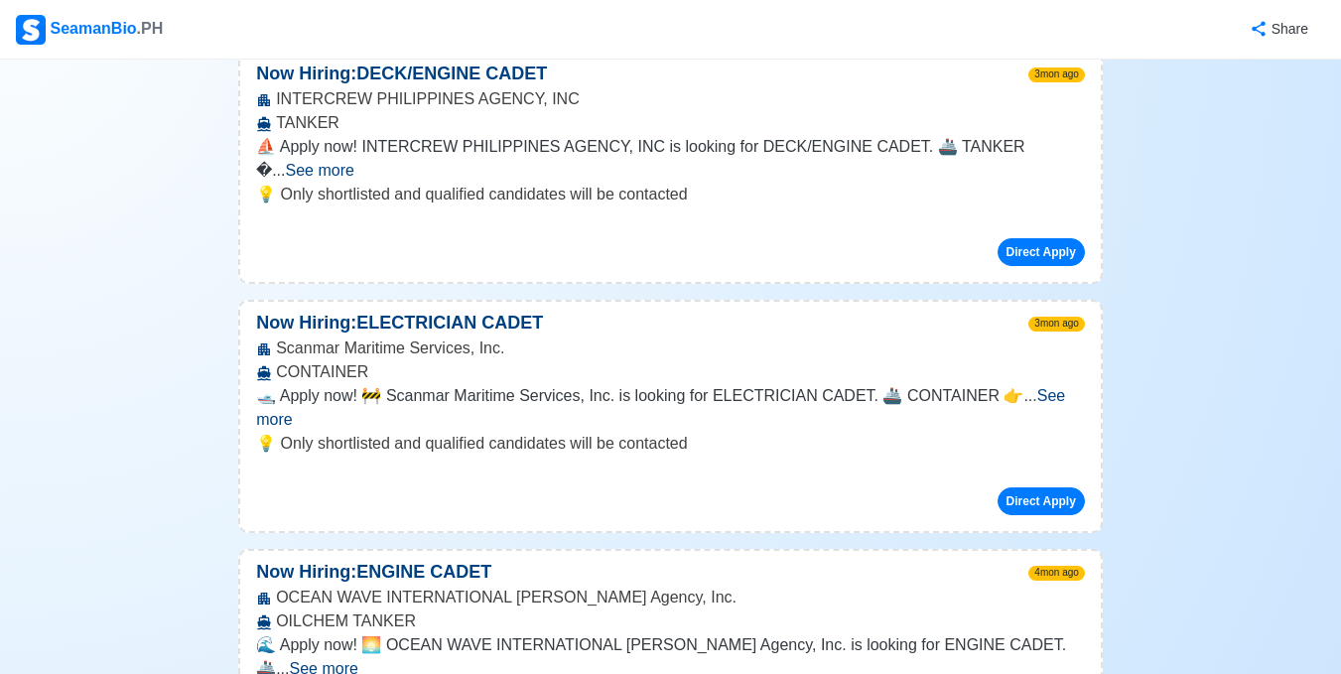
click at [358, 660] on span "See more" at bounding box center [324, 668] width 68 height 17
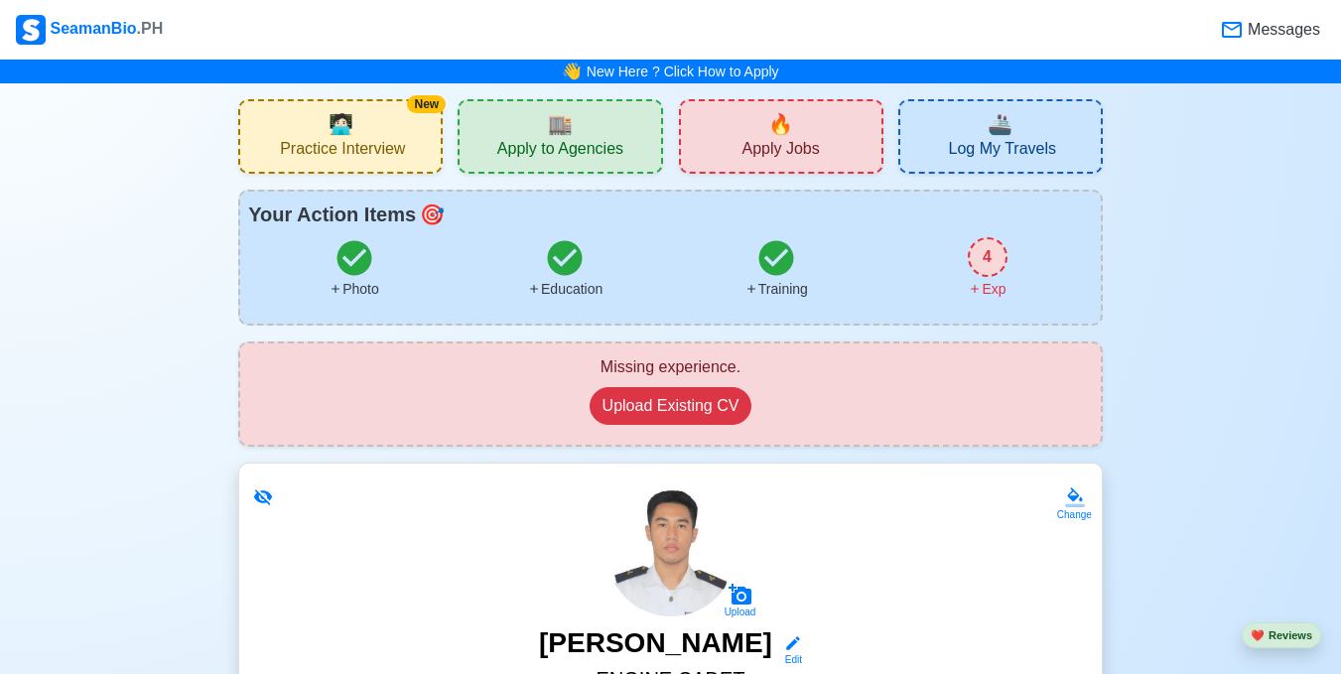
click at [582, 153] on span "Apply to Agencies" at bounding box center [560, 151] width 126 height 25
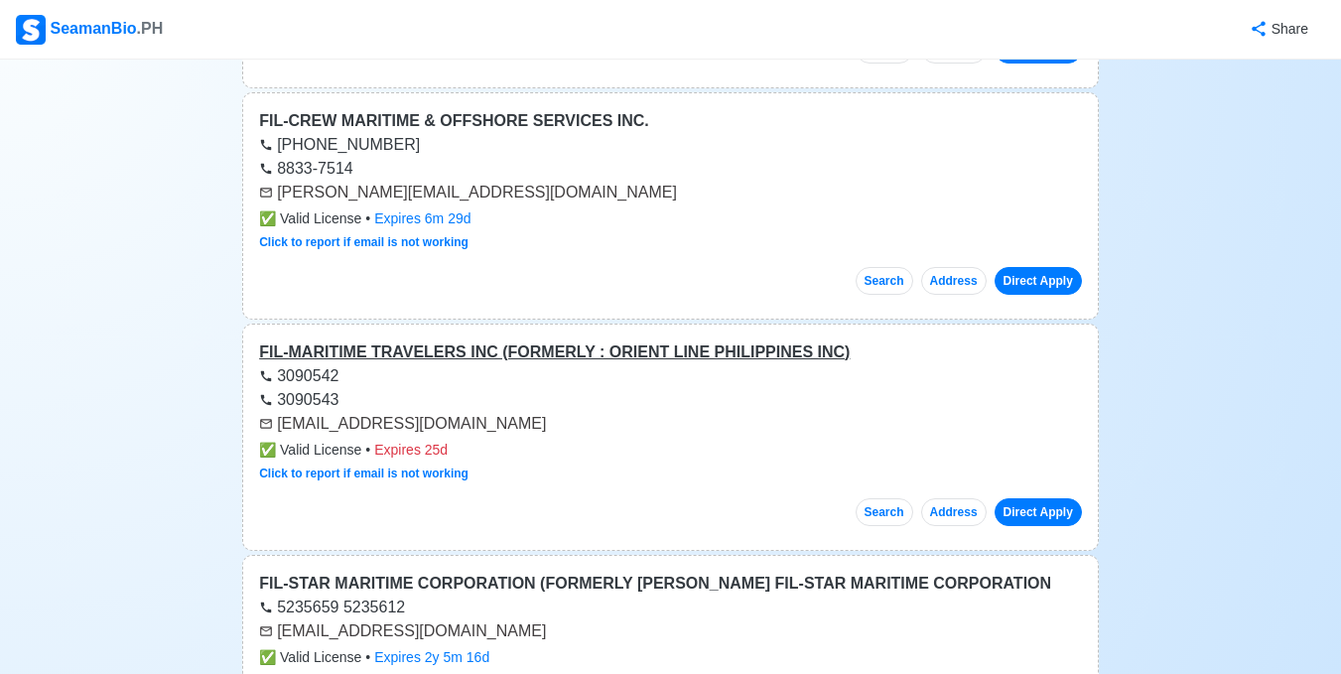
scroll to position [5471, 0]
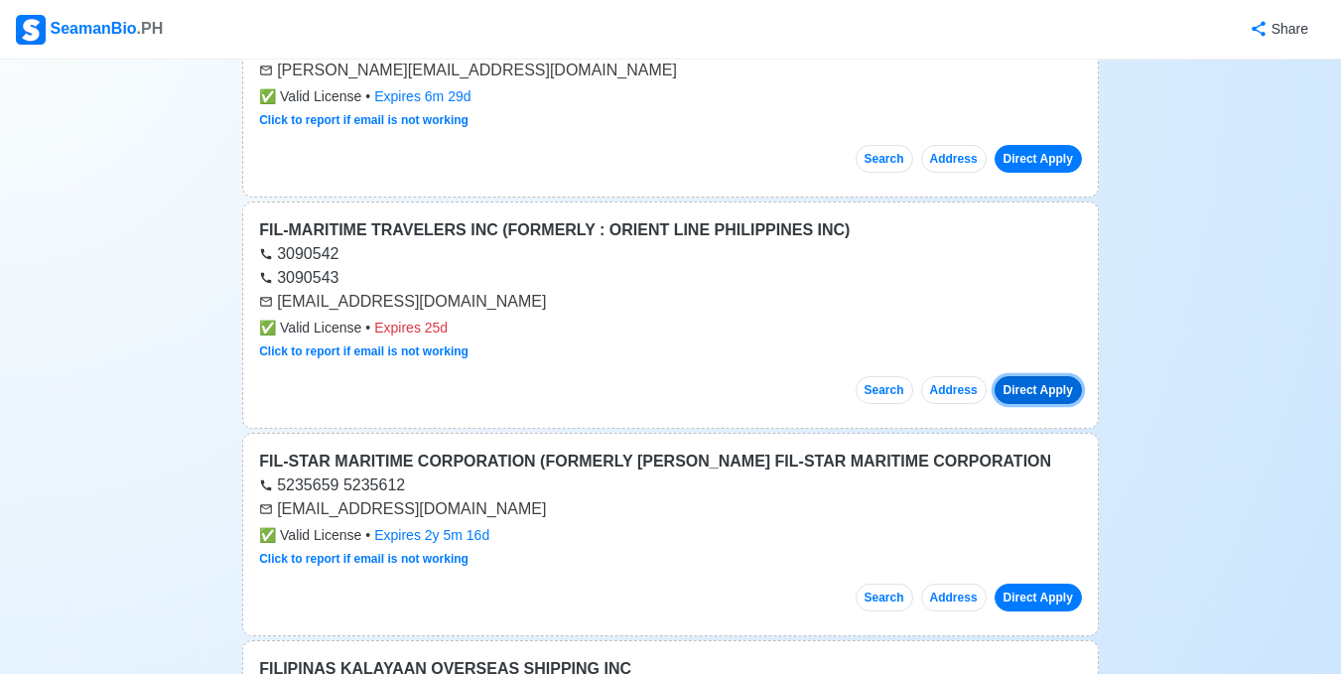
click at [1053, 376] on button "Direct Apply" at bounding box center [1037, 390] width 87 height 28
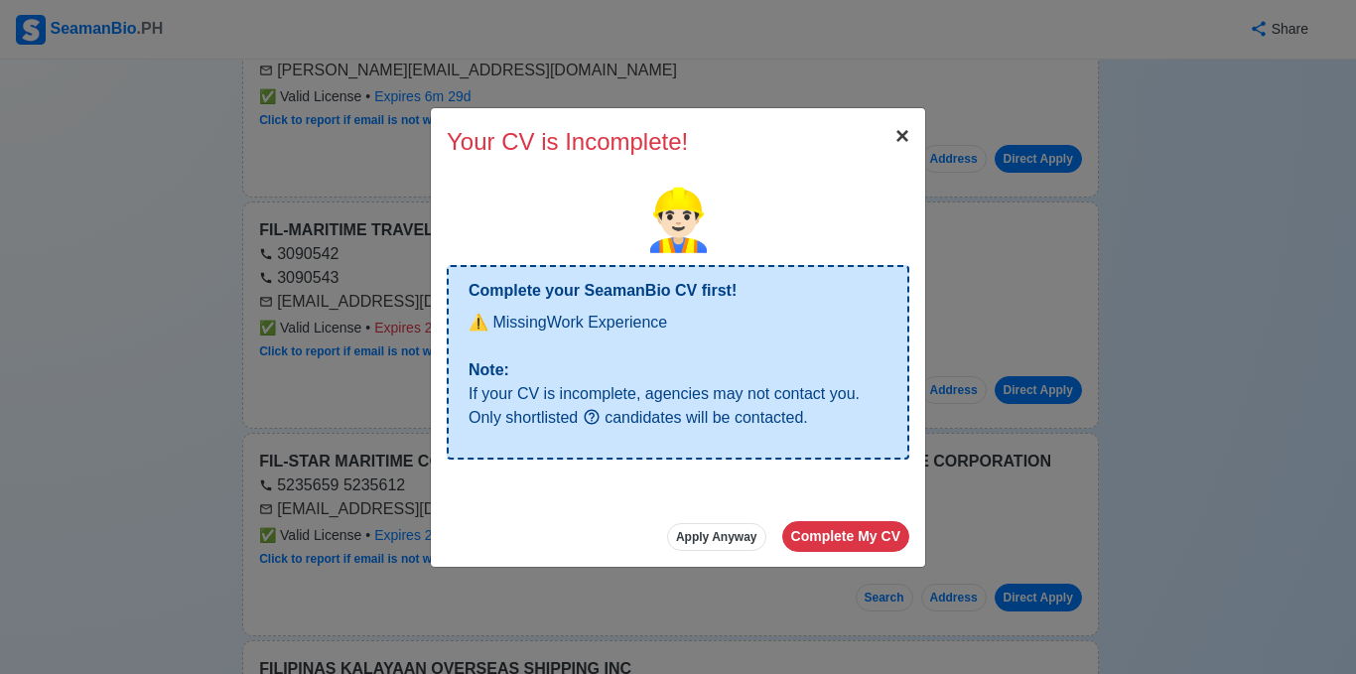
click at [897, 139] on span "×" at bounding box center [902, 135] width 14 height 27
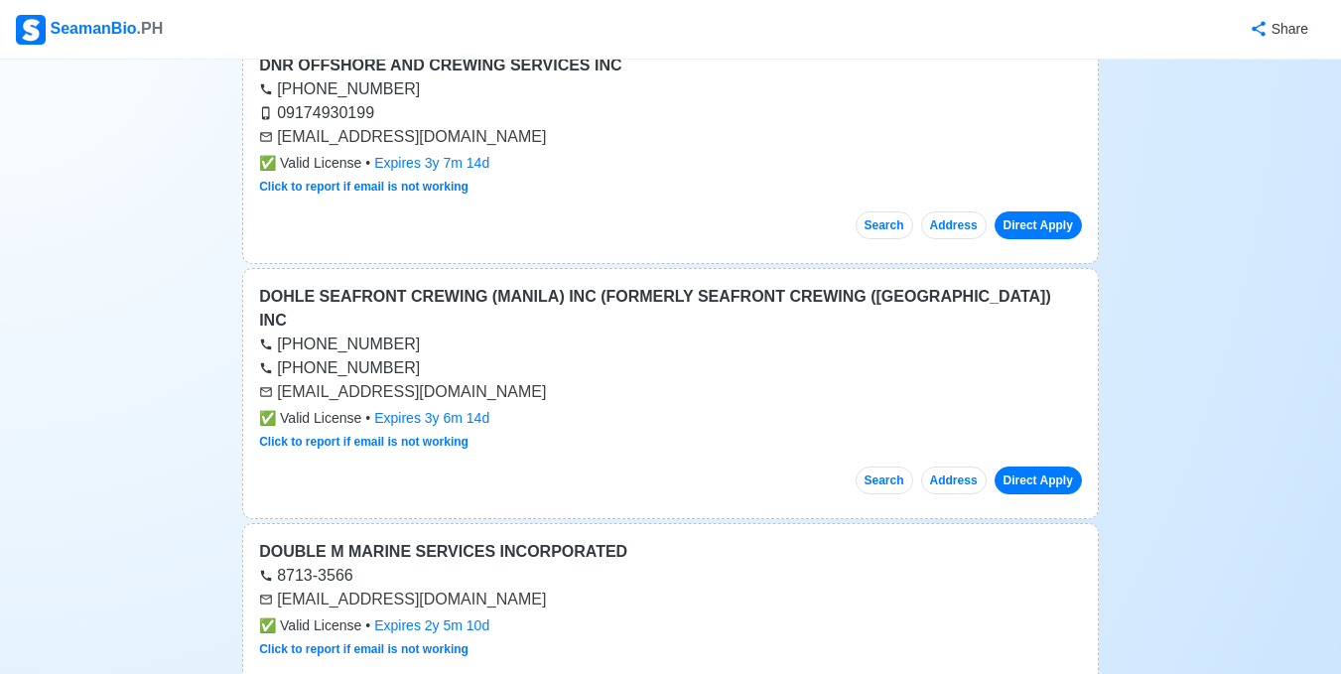
scroll to position [0, 0]
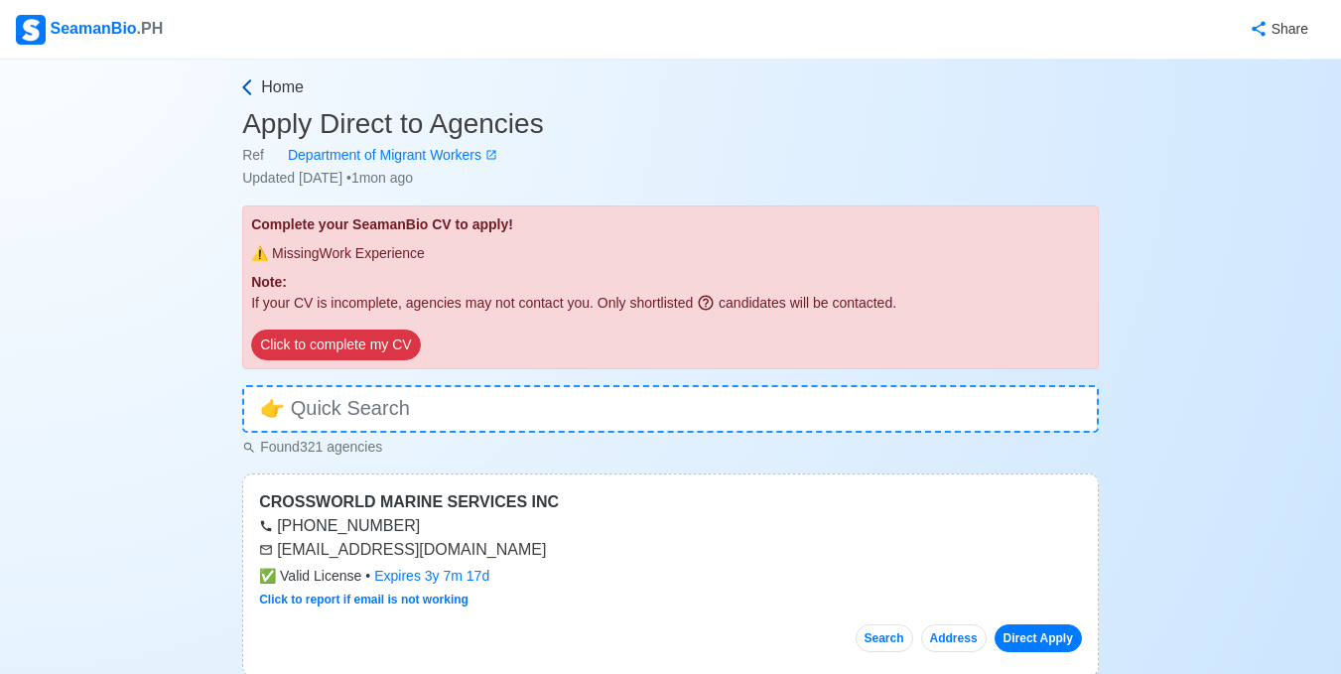
click at [268, 89] on span "Home" at bounding box center [282, 87] width 43 height 24
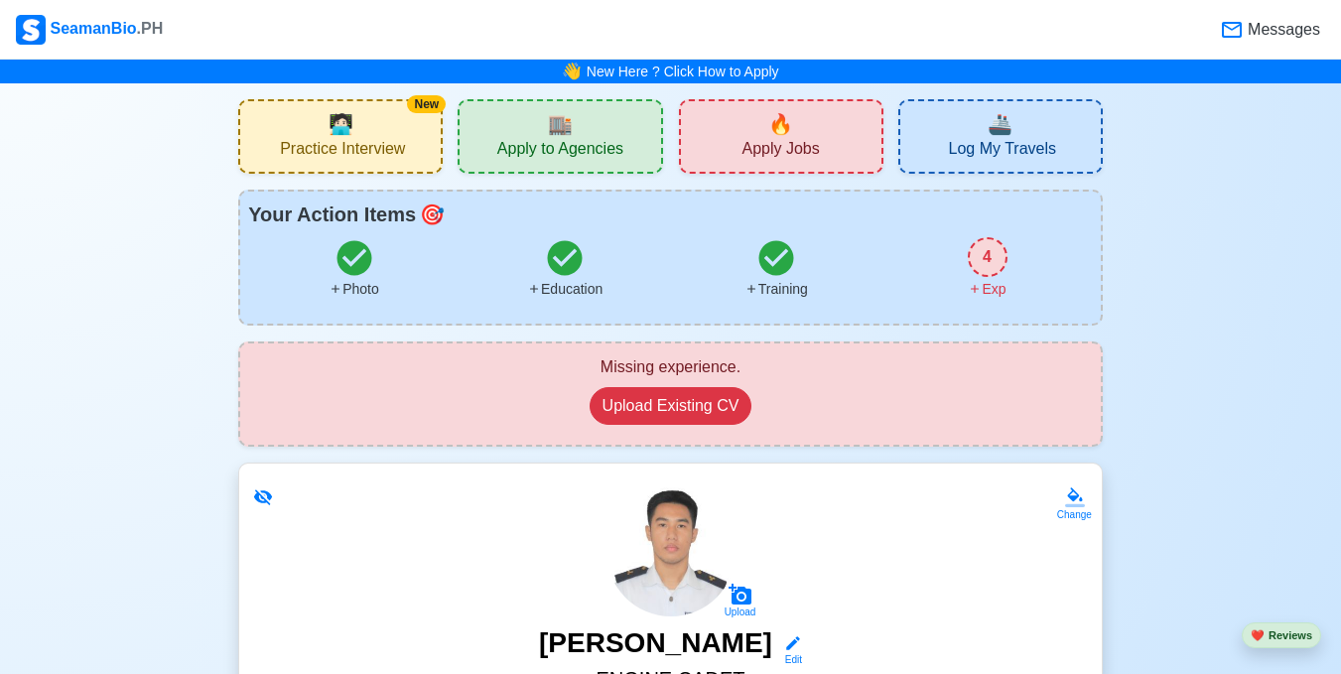
click at [840, 149] on div "🔥 Apply Jobs" at bounding box center [781, 136] width 204 height 74
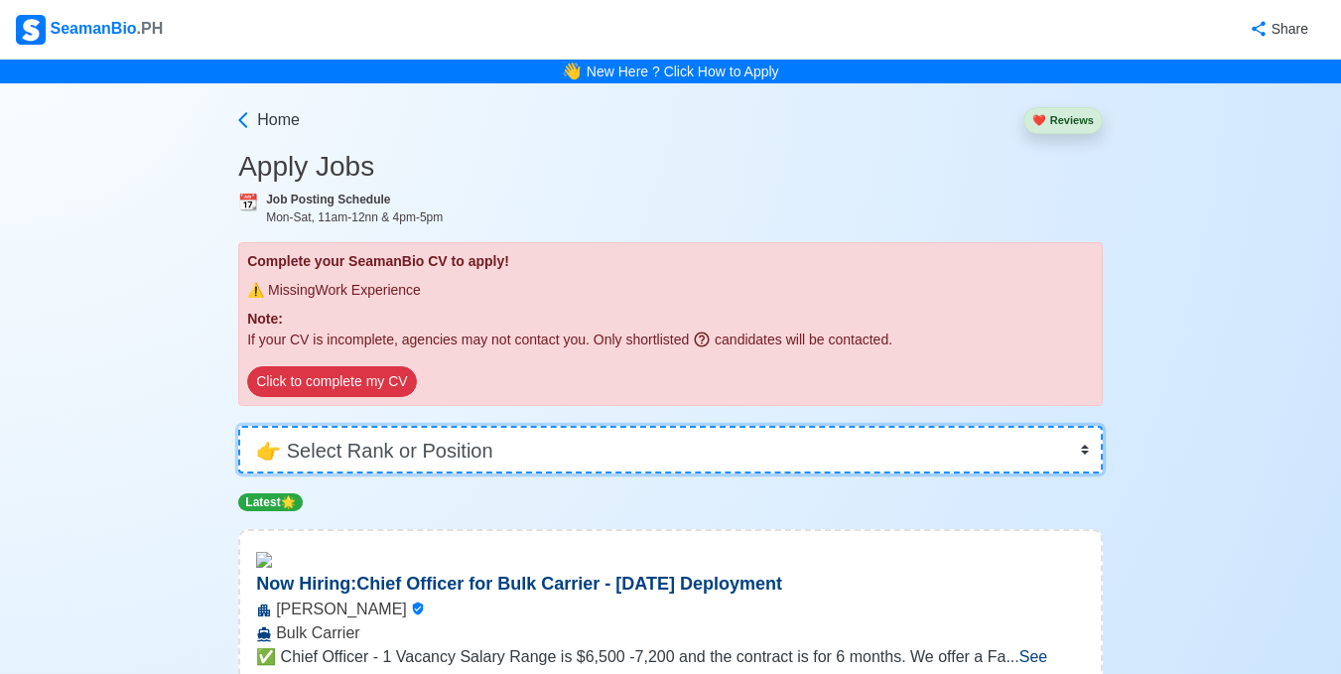
click at [352, 455] on select "👉 Select Rank or Position Master Chief Officer 2nd Officer 3rd Officer Junior O…" at bounding box center [670, 450] width 864 height 48
select select "Cadet"
click at [238, 426] on select "👉 Select Rank or Position Master Chief Officer 2nd Officer 3rd Officer Junior O…" at bounding box center [670, 450] width 864 height 48
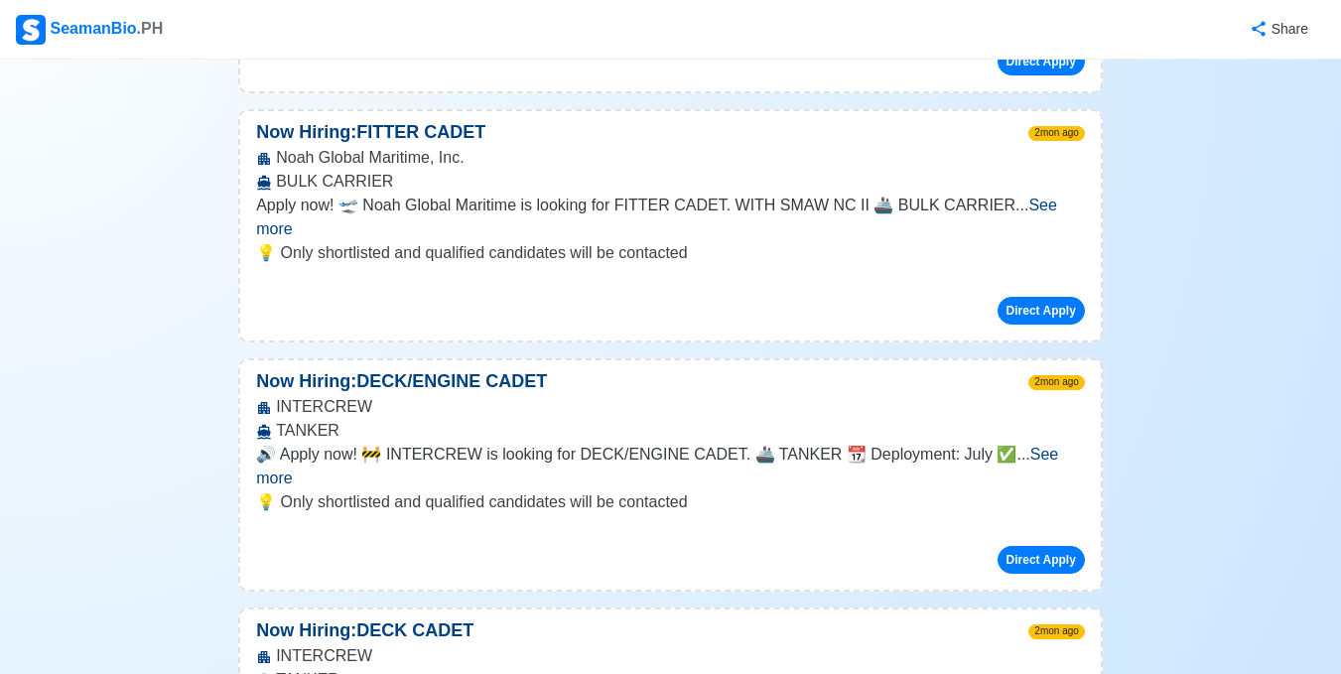
scroll to position [3418, 0]
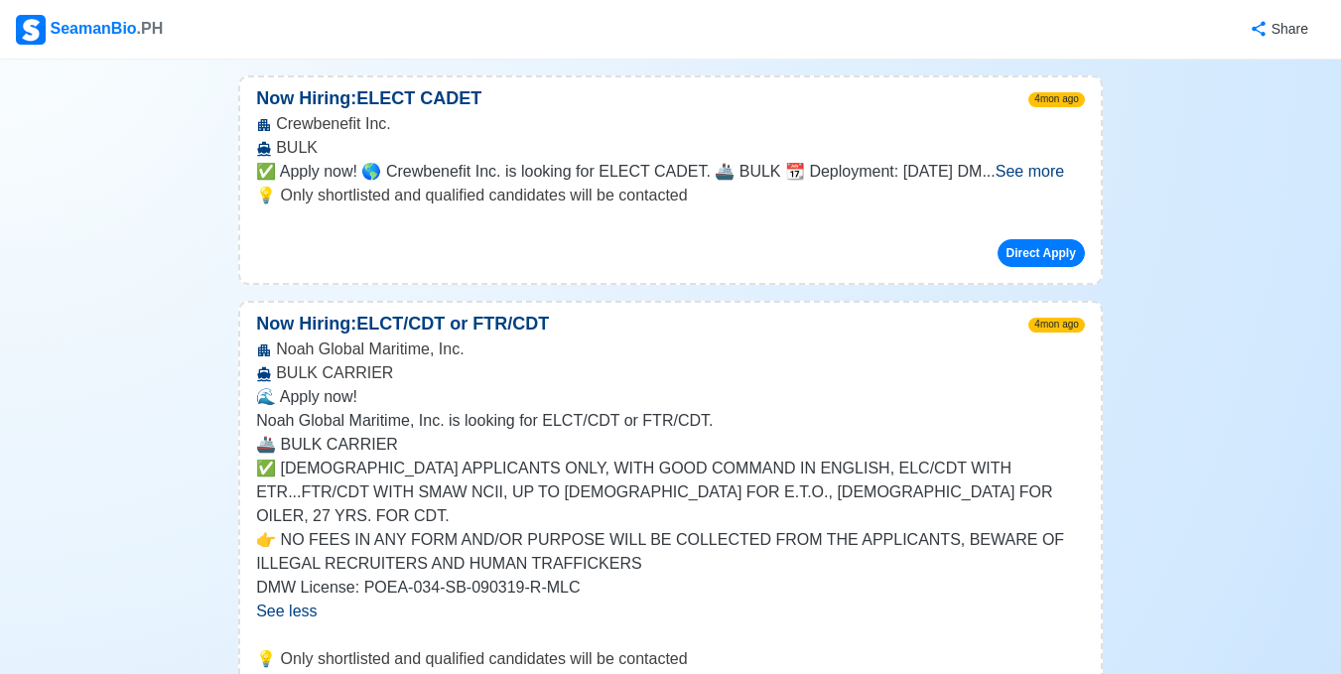
scroll to position [4159, 0]
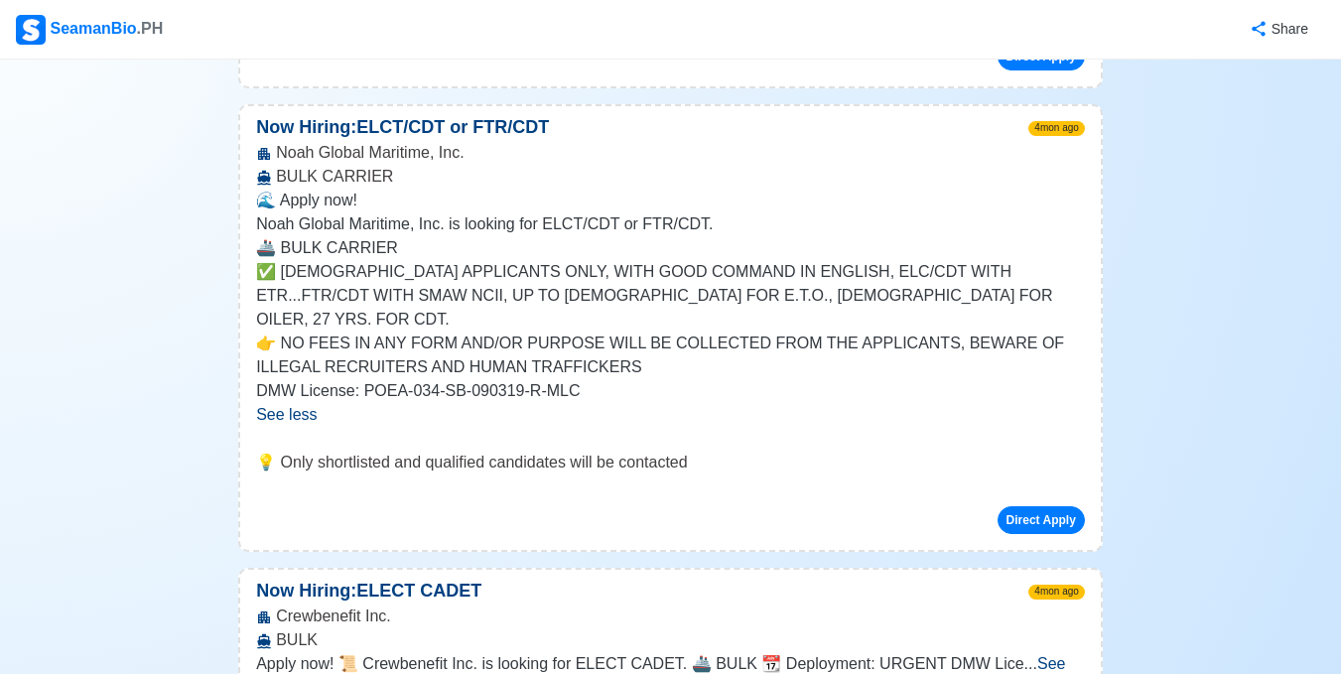
click at [1065, 655] on span "See more" at bounding box center [660, 675] width 809 height 41
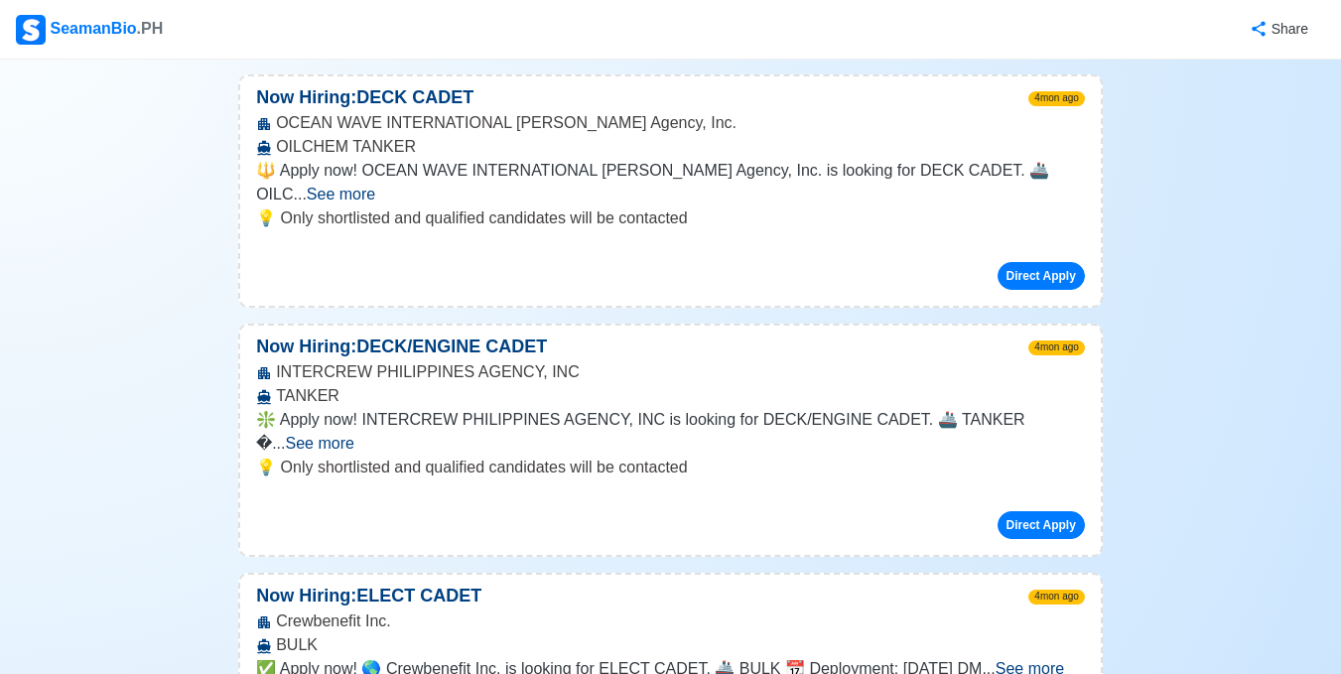
scroll to position [4154, 0]
